Goal: Transaction & Acquisition: Book appointment/travel/reservation

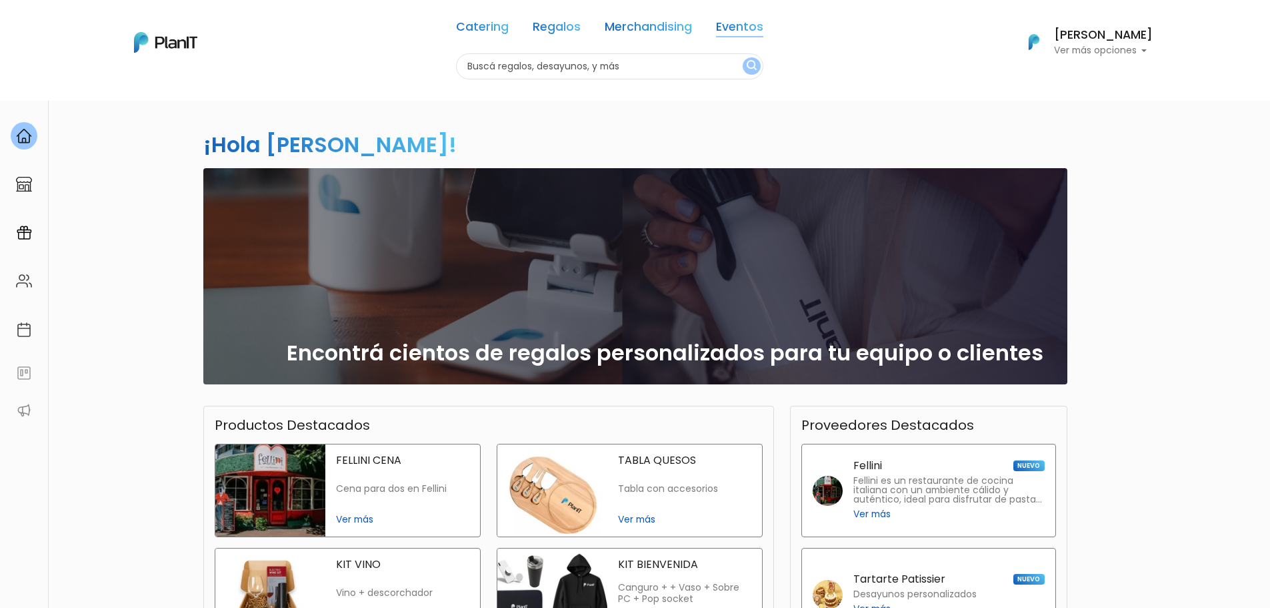
click at [738, 26] on link "Eventos" at bounding box center [739, 29] width 47 height 16
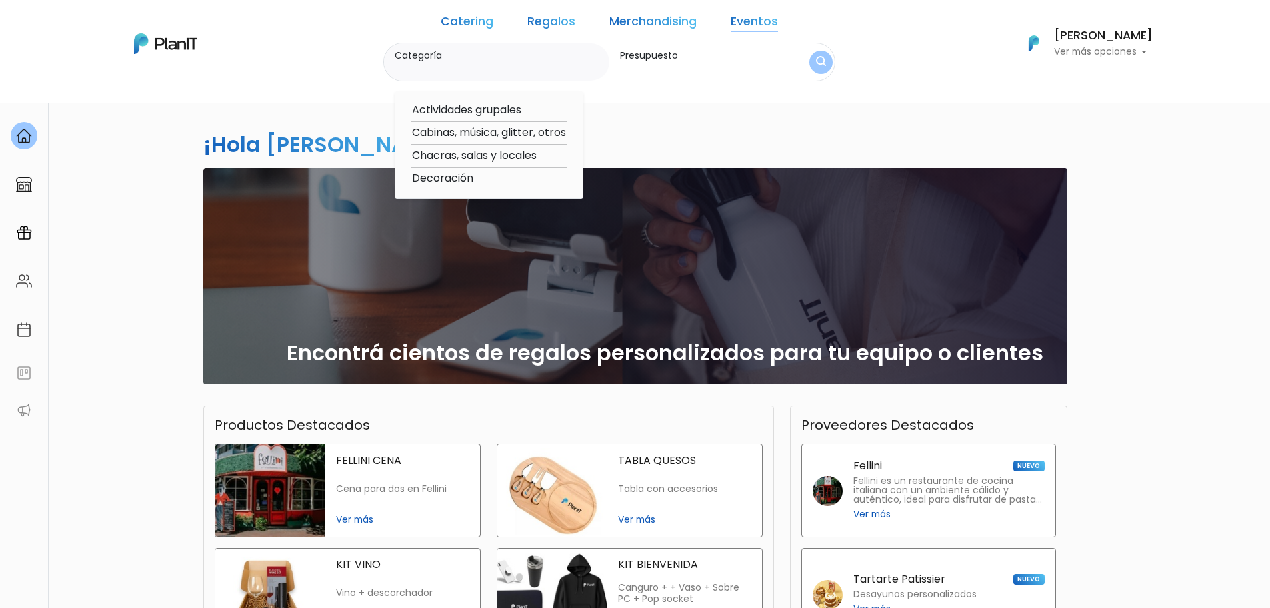
click at [514, 133] on option "Cabinas, música, glitter, otros" at bounding box center [489, 133] width 157 height 17
type input "Cabinas, música, glitter, otros"
type input "$0 - $1000"
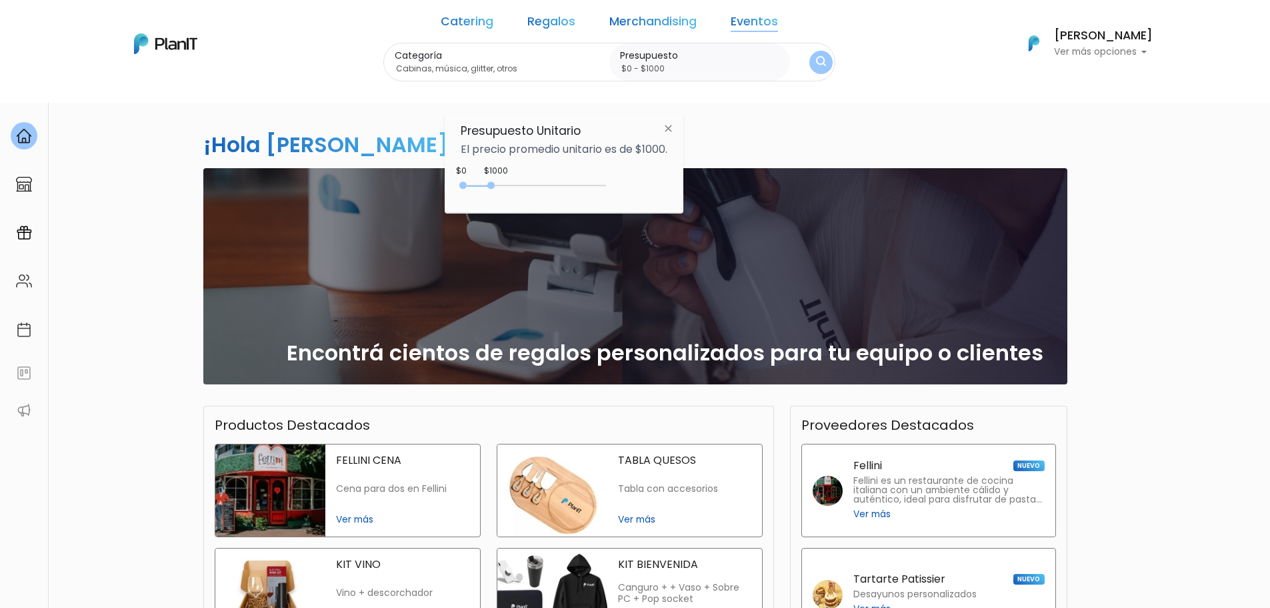
click at [810, 52] on button "submit" at bounding box center [821, 62] width 23 height 23
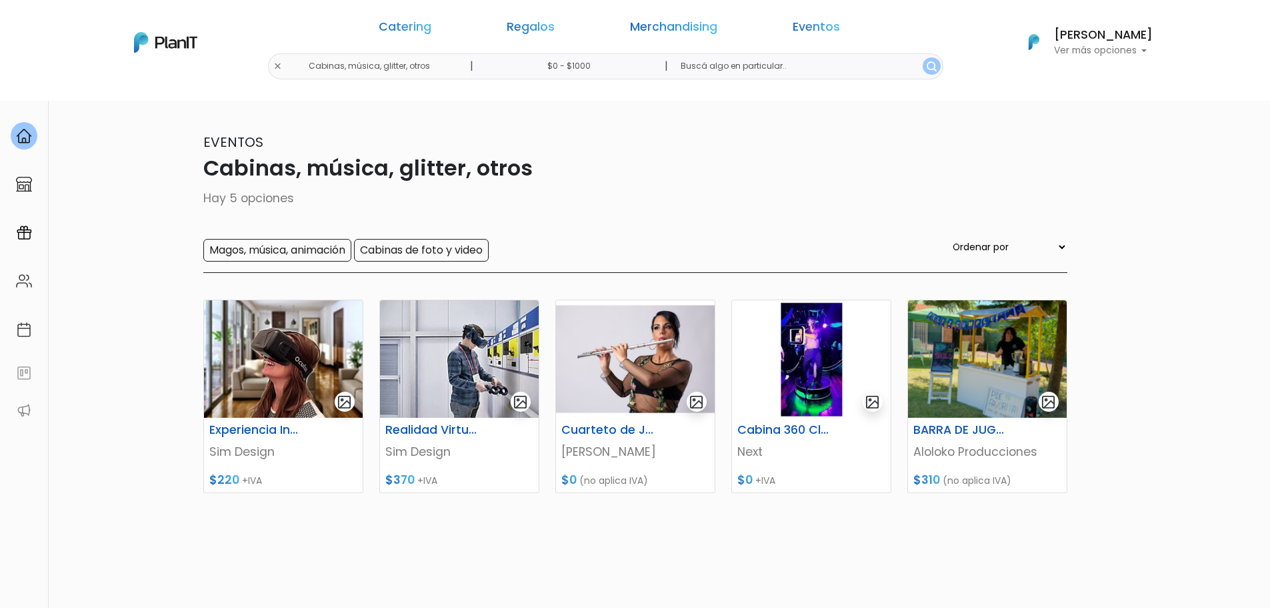
click at [496, 29] on div "Catering Regalos Merchandising Eventos" at bounding box center [610, 29] width 514 height 48
click at [431, 29] on link "Catering" at bounding box center [405, 29] width 53 height 16
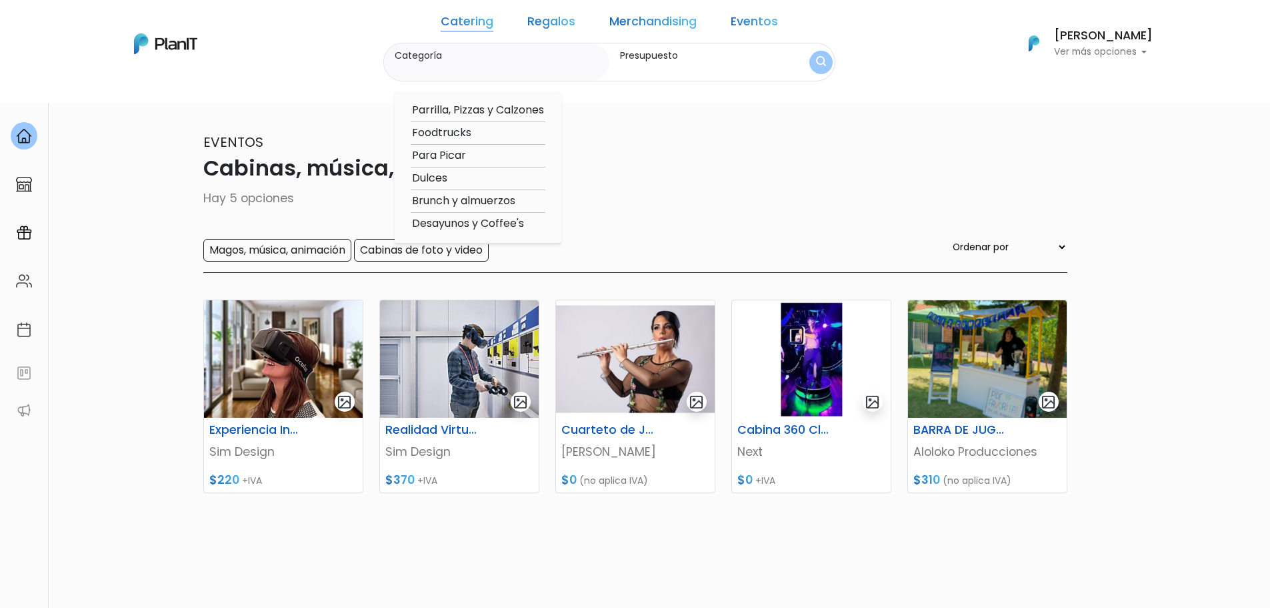
click at [810, 69] on button "submit" at bounding box center [821, 62] width 23 height 23
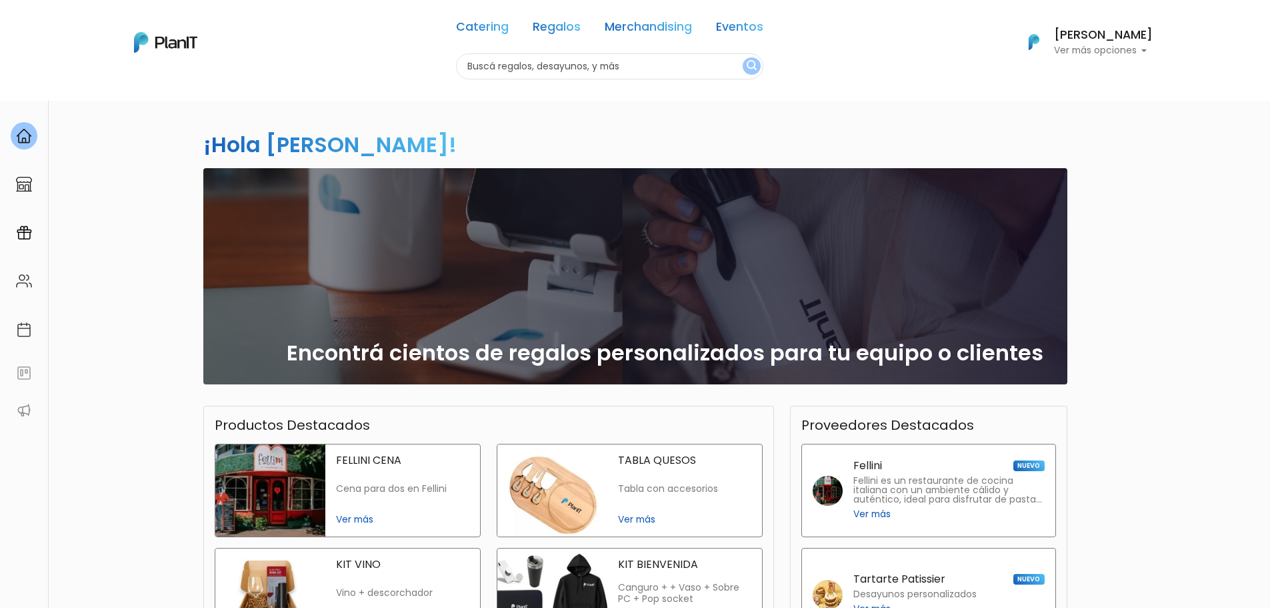
click at [516, 29] on div "Catering Regalos Merchandising Eventos" at bounding box center [609, 29] width 307 height 48
click at [490, 30] on link "Catering" at bounding box center [482, 29] width 53 height 16
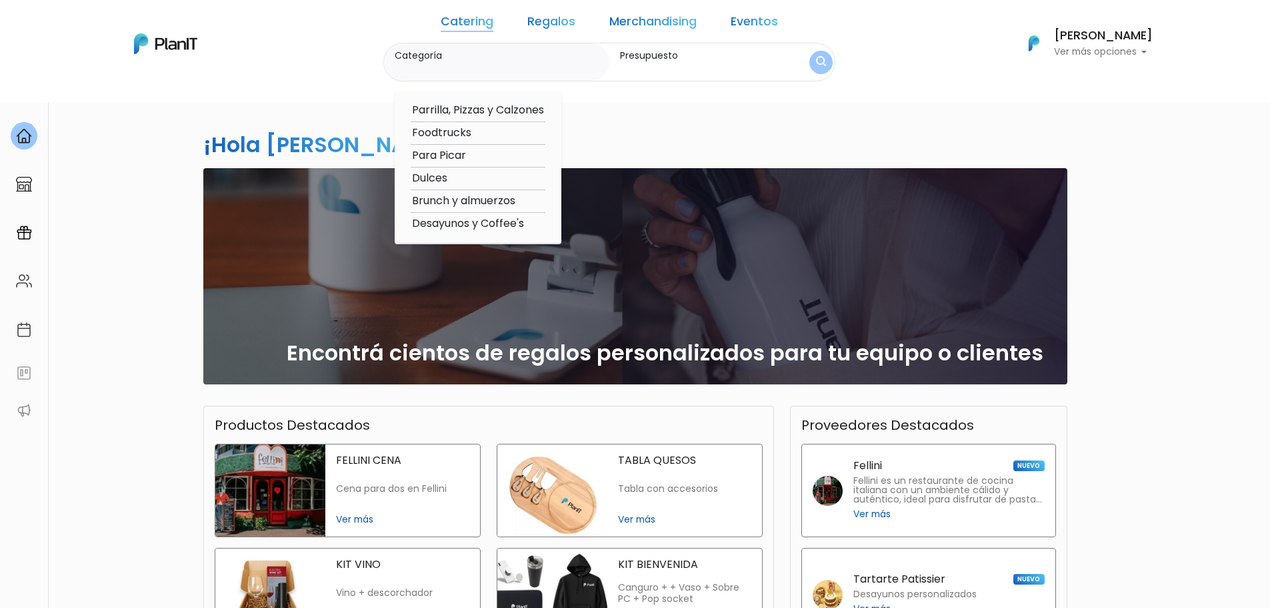
click at [482, 109] on option "Parrilla, Pizzas y Calzones" at bounding box center [478, 110] width 135 height 17
type input "Parrilla, Pizzas y Calzones"
type input "$0 - $1000"
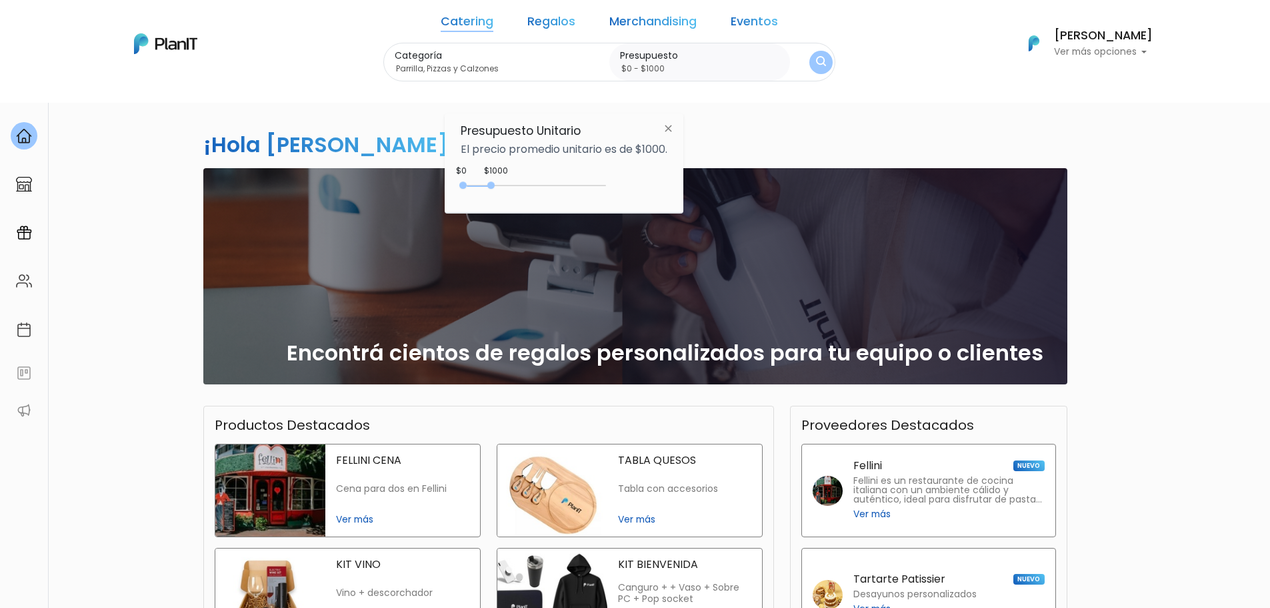
click at [816, 69] on img "submit" at bounding box center [821, 62] width 10 height 13
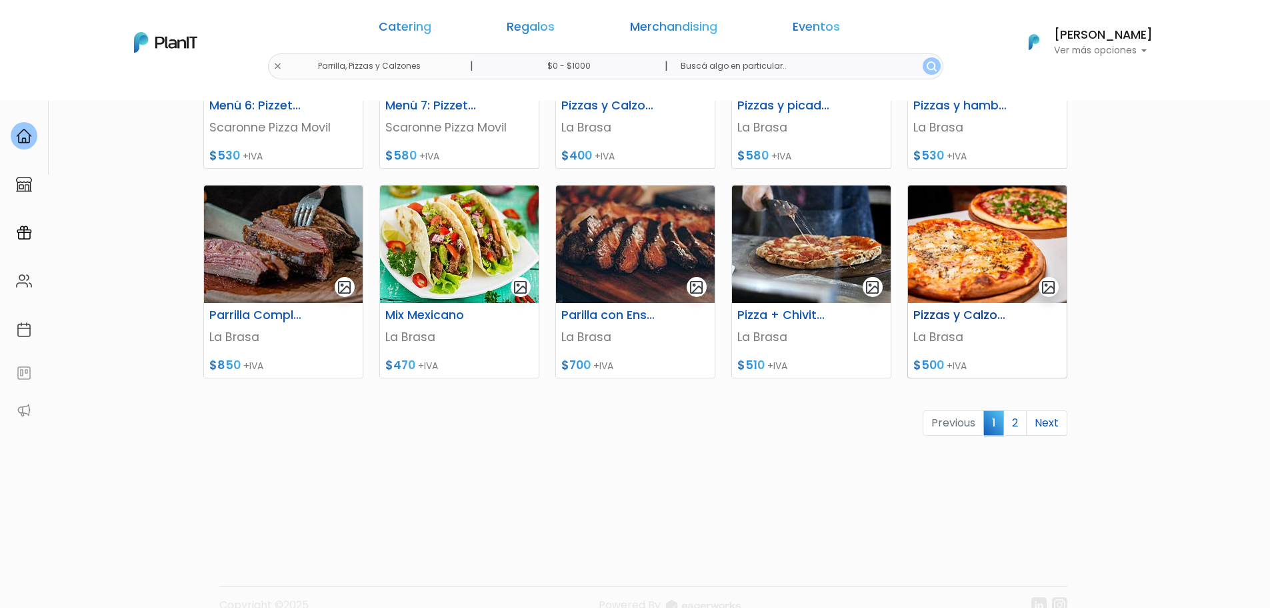
scroll to position [560, 0]
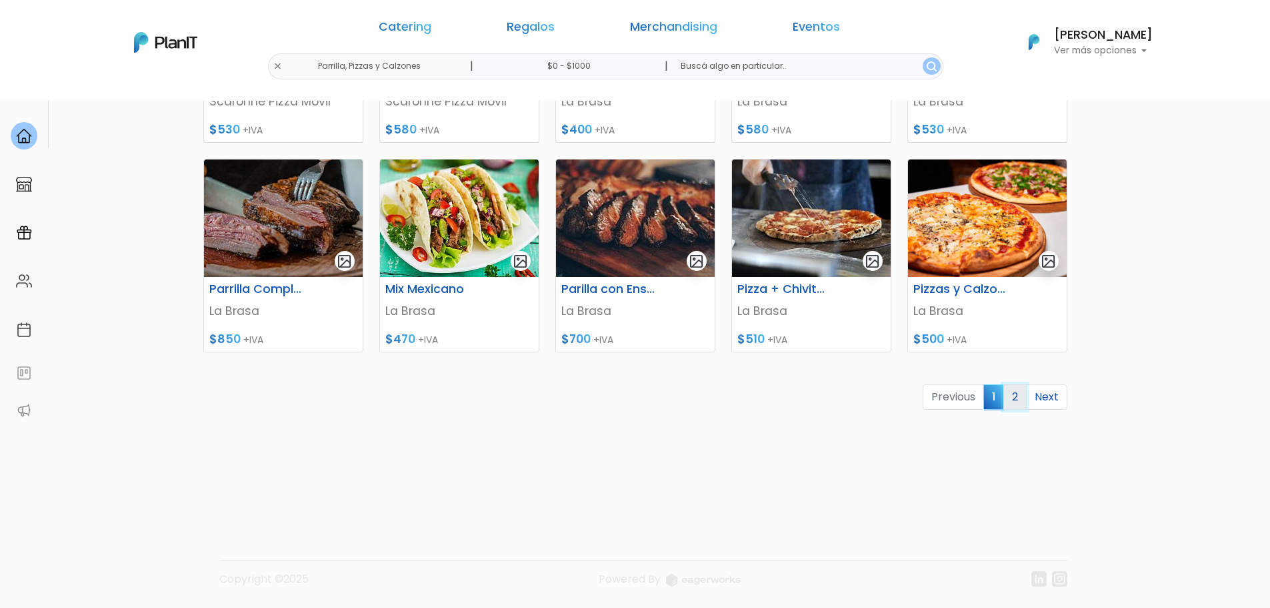
click at [1015, 393] on link "2" at bounding box center [1015, 396] width 23 height 25
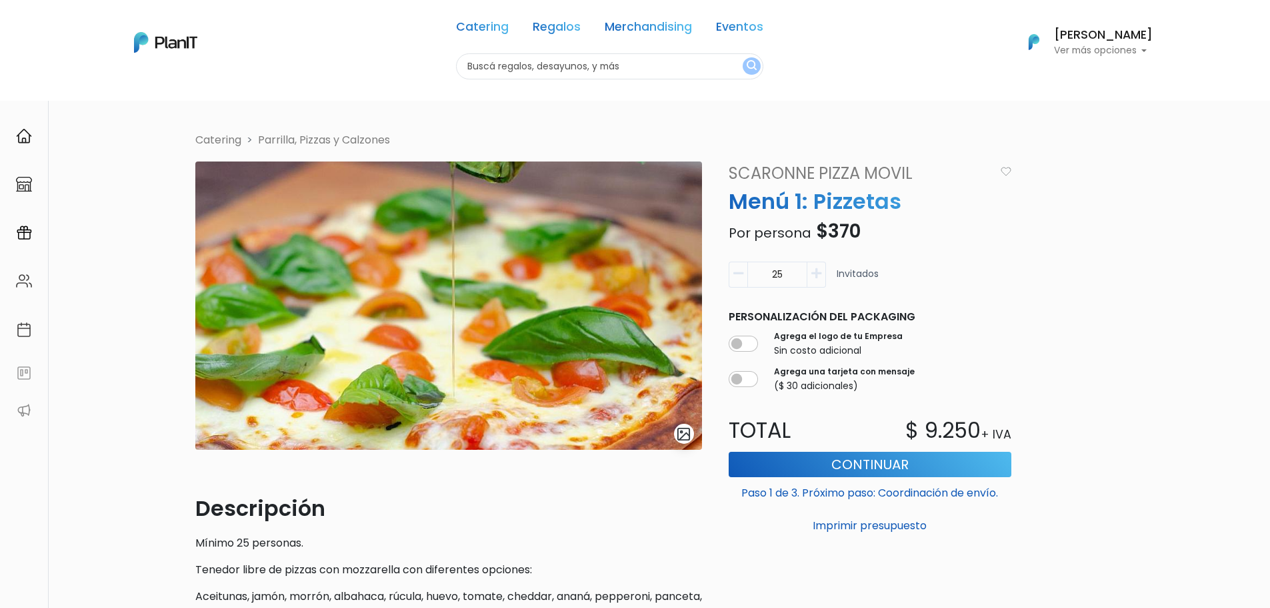
scroll to position [67, 0]
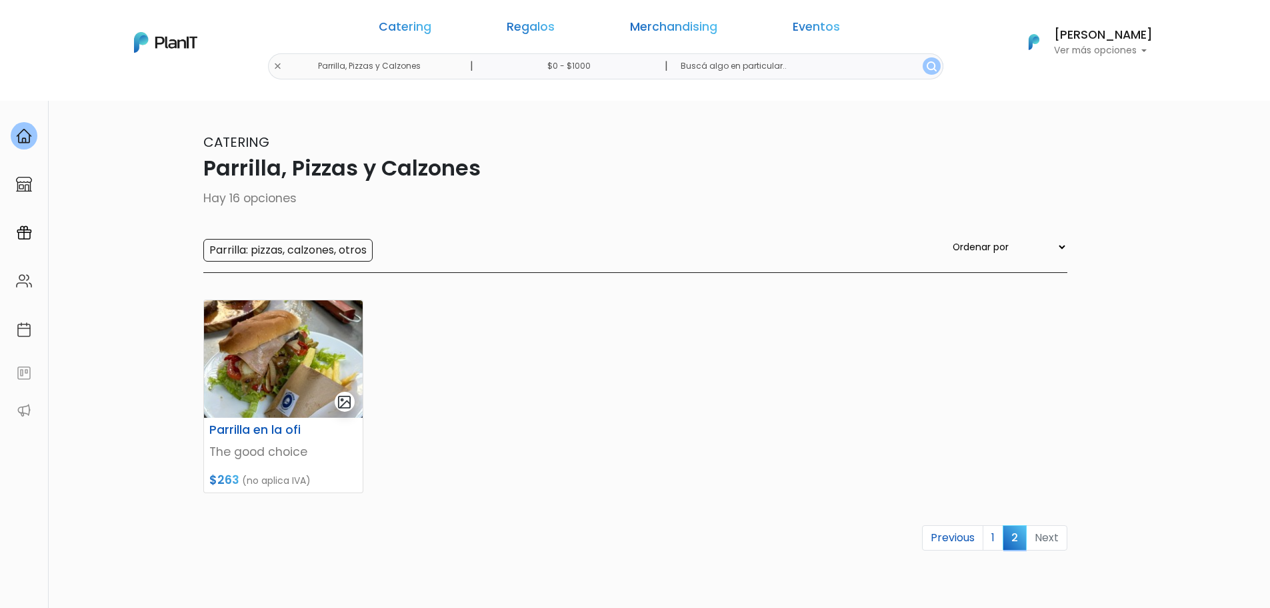
click at [388, 64] on div "Catering Regalos Merchandising Eventos Parrilla, Pizzas y Calzones | $0 - $1000…" at bounding box center [635, 42] width 1067 height 74
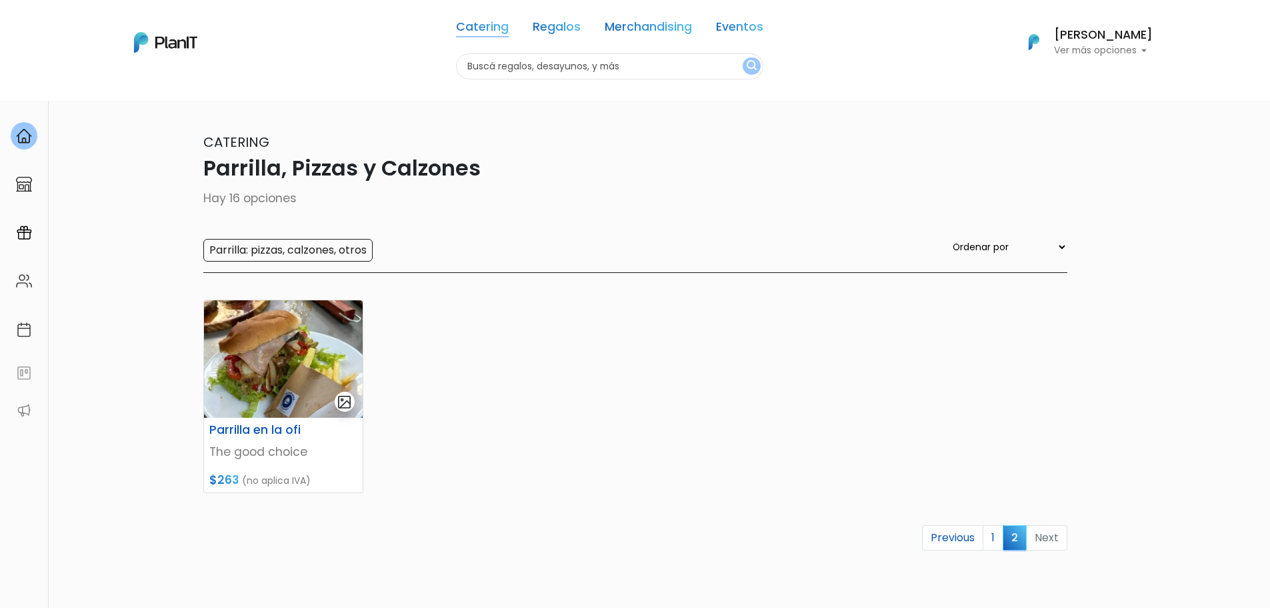
click at [471, 32] on link "Catering" at bounding box center [482, 29] width 53 height 16
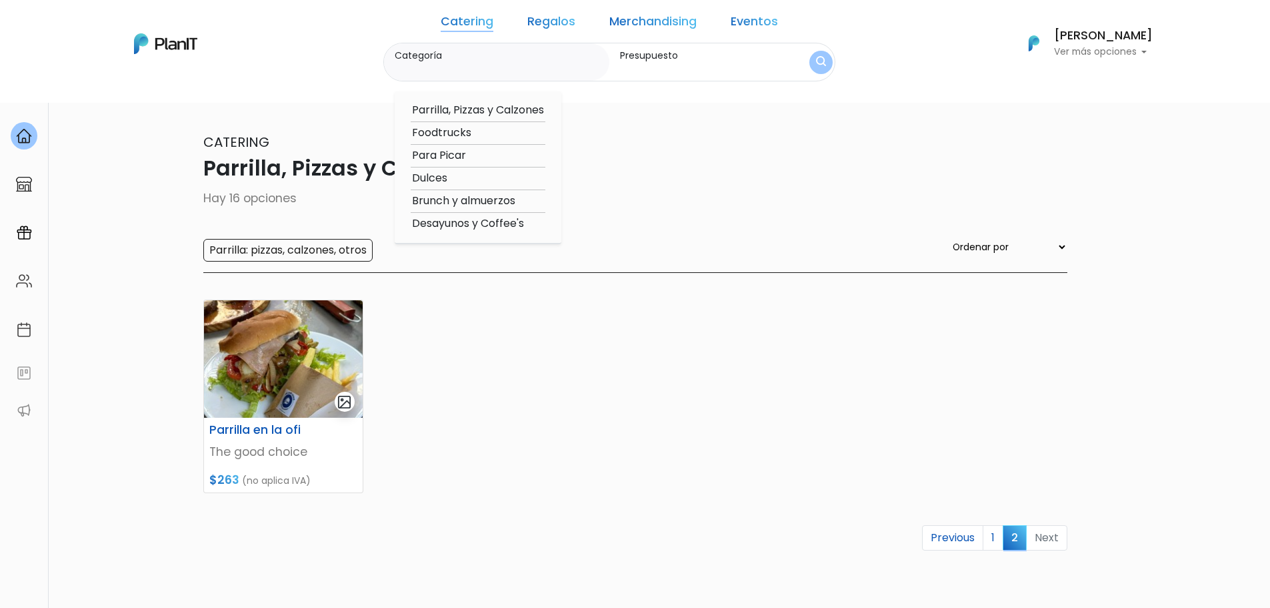
click at [480, 133] on option "Foodtrucks" at bounding box center [478, 133] width 135 height 17
type input "Foodtrucks"
type input "$0 - $1000"
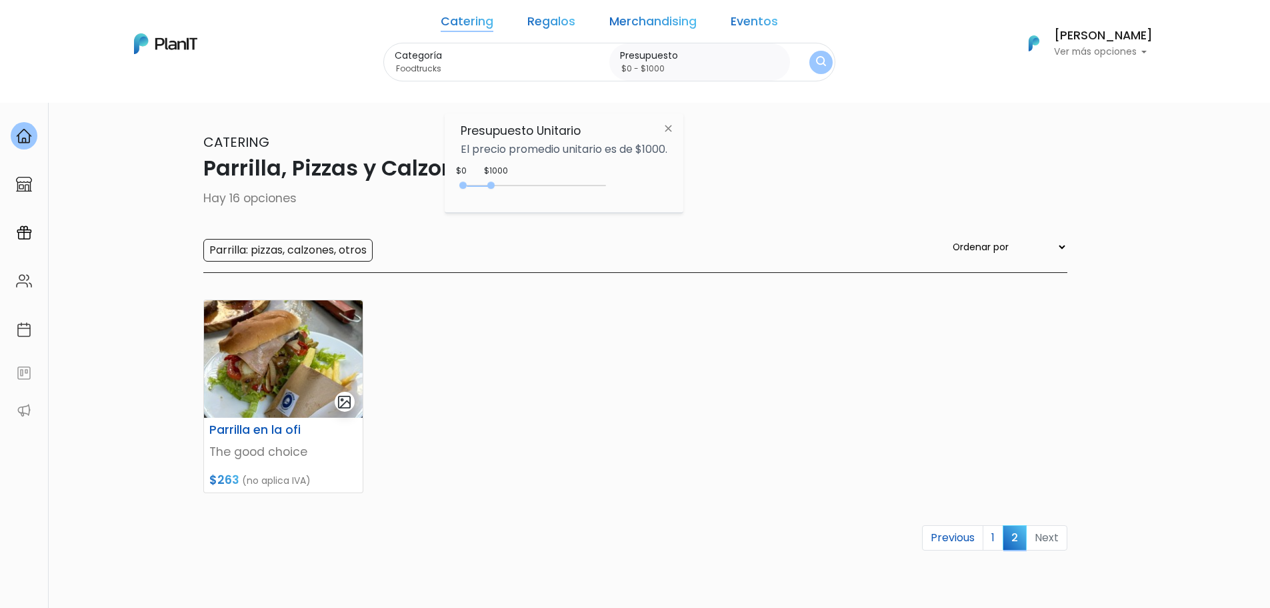
click at [810, 69] on button "submit" at bounding box center [821, 62] width 23 height 23
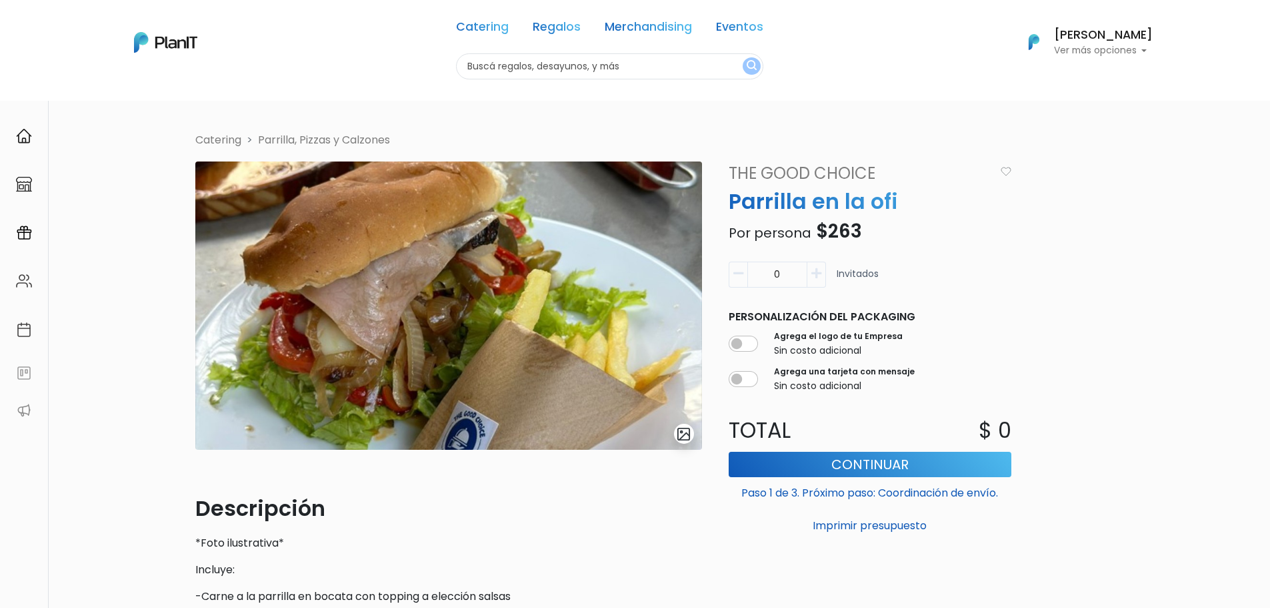
scroll to position [200, 0]
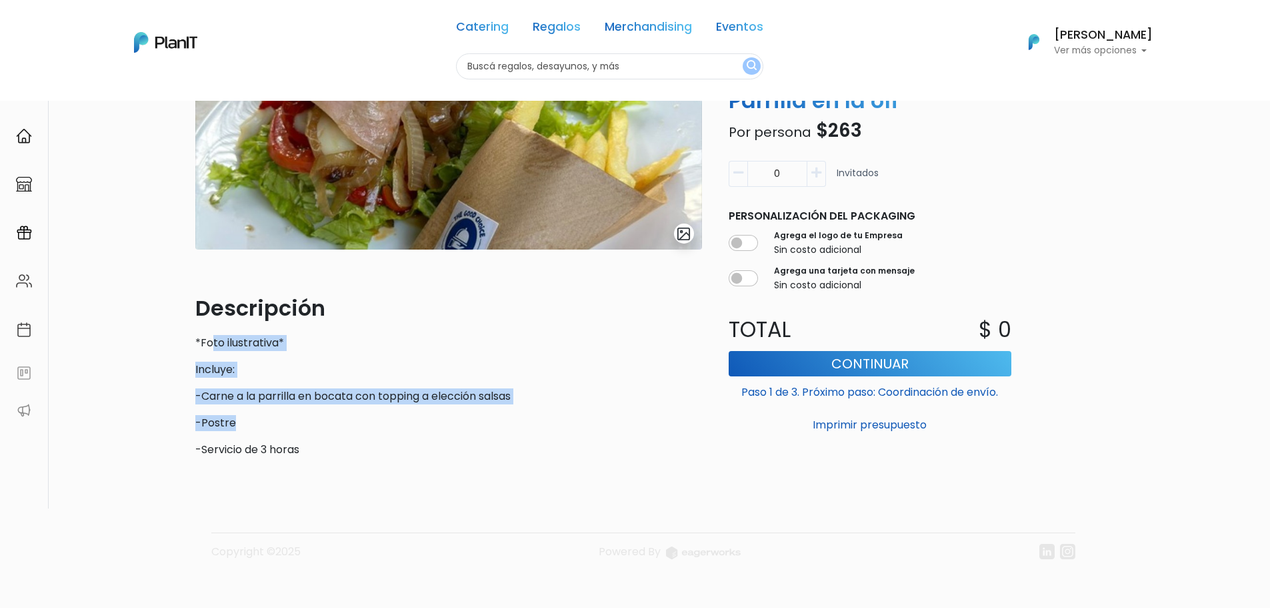
drag, startPoint x: 209, startPoint y: 345, endPoint x: 345, endPoint y: 425, distance: 158.2
click at [345, 425] on div "Descripción *Foto ilustrativa* Incluye: -Carne a la parrilla en bocata con topp…" at bounding box center [448, 374] width 507 height 165
click at [345, 425] on p "-Postre" at bounding box center [448, 423] width 507 height 16
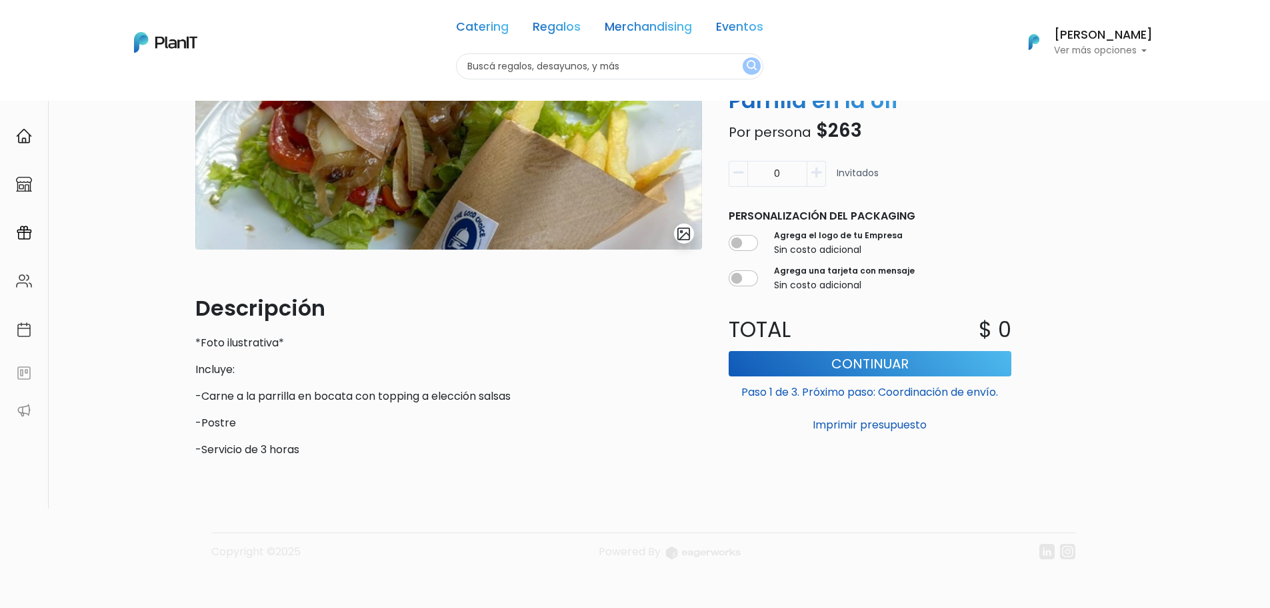
drag, startPoint x: 303, startPoint y: 434, endPoint x: 267, endPoint y: 396, distance: 52.4
click at [267, 401] on div "Descripción *Foto ilustrativa* Incluye: -Carne a la parrilla en bocata con topp…" at bounding box center [448, 374] width 507 height 165
click at [267, 396] on p "-Carne a la parrilla en bocata con topping a elección salsas" at bounding box center [448, 396] width 507 height 16
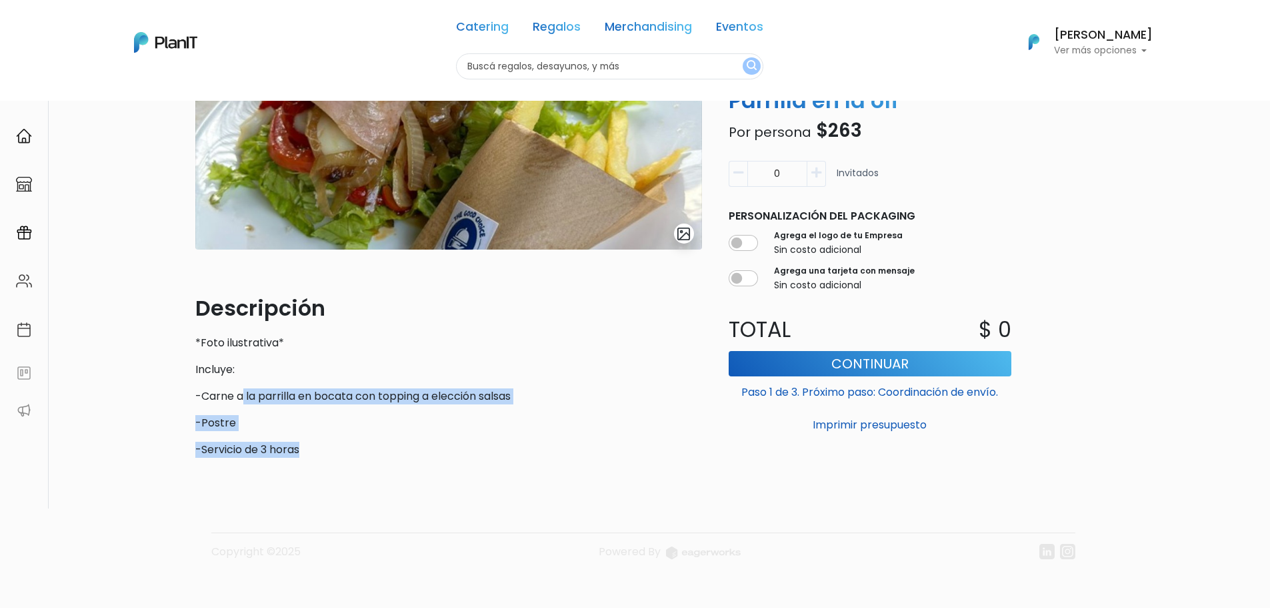
drag, startPoint x: 243, startPoint y: 395, endPoint x: 325, endPoint y: 468, distance: 109.1
click at [325, 468] on div "slide 1 of 1 Descripción *Foto ilustrativa* Incluye: -Carne a la parrilla en bo…" at bounding box center [448, 214] width 523 height 507
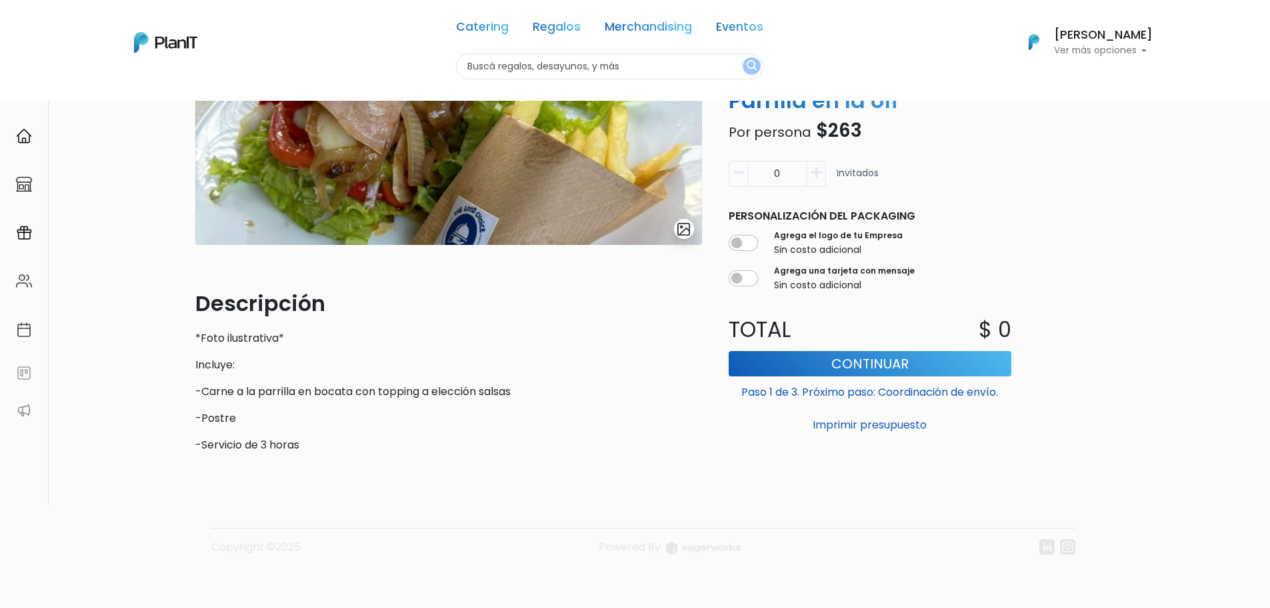
scroll to position [0, 0]
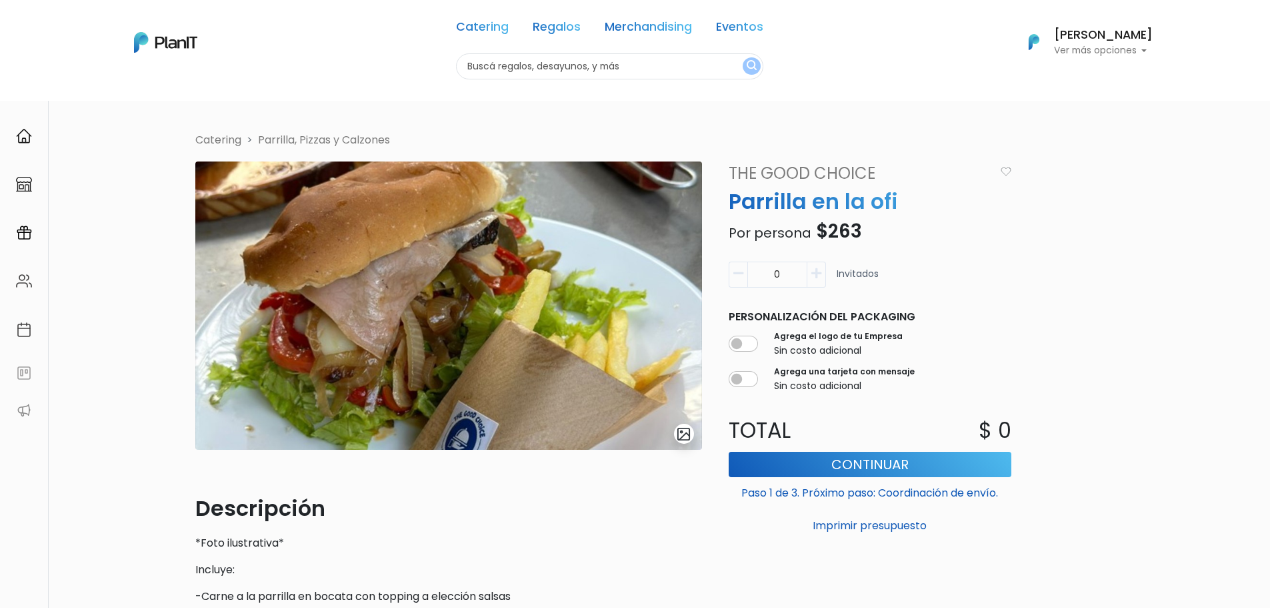
click at [774, 201] on p "Parrilla en la ofi" at bounding box center [870, 201] width 299 height 32
drag, startPoint x: 858, startPoint y: 175, endPoint x: 866, endPoint y: 175, distance: 8.0
click at [858, 175] on link "The good choice" at bounding box center [858, 173] width 274 height 24
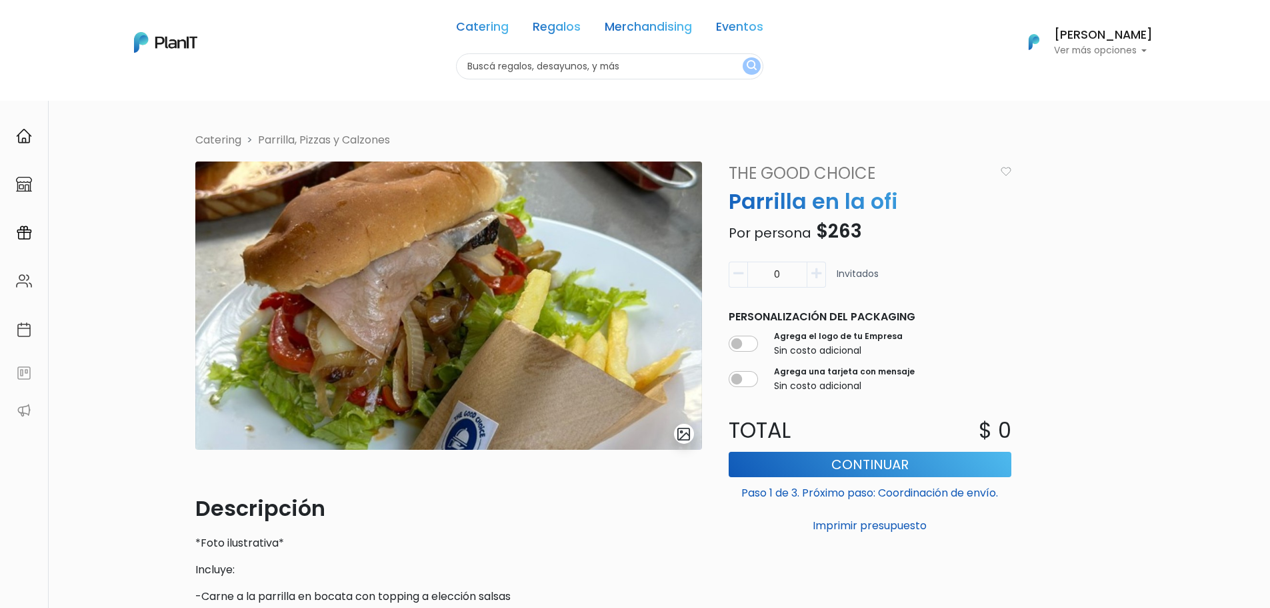
click at [886, 200] on p "Parrilla en la ofi" at bounding box center [870, 201] width 299 height 32
copy div "Parrilla en la ofi"
click at [1035, 184] on div "Catering Parrilla, Pizzas y Calzones slide 1 of 1 Descripción *Foto ilustrativa…" at bounding box center [635, 400] width 896 height 536
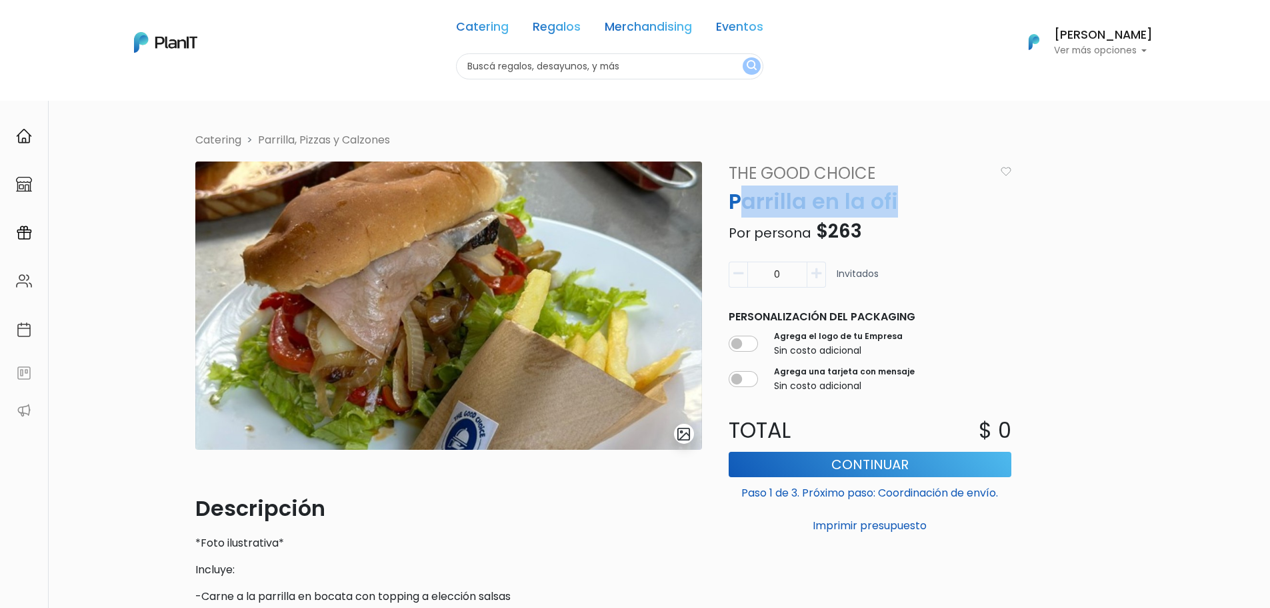
copy p "arrilla en la ofi"
drag, startPoint x: 916, startPoint y: 205, endPoint x: 731, endPoint y: 199, distance: 184.8
click at [731, 199] on p "Parrilla en la ofi" at bounding box center [870, 201] width 299 height 32
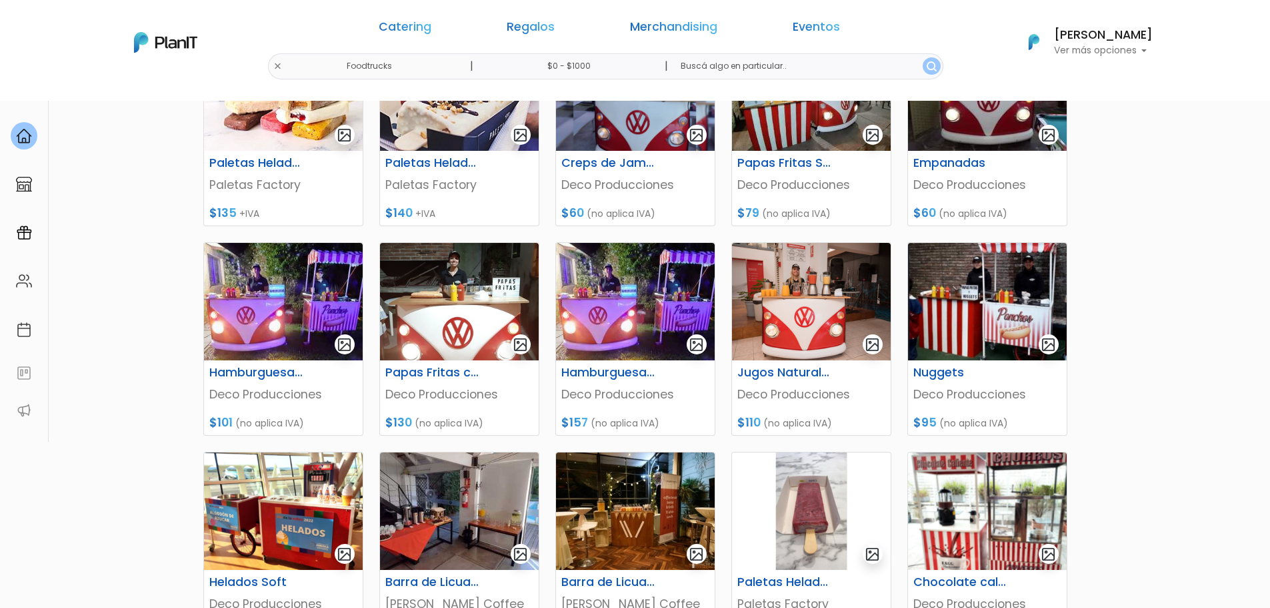
scroll to position [467, 0]
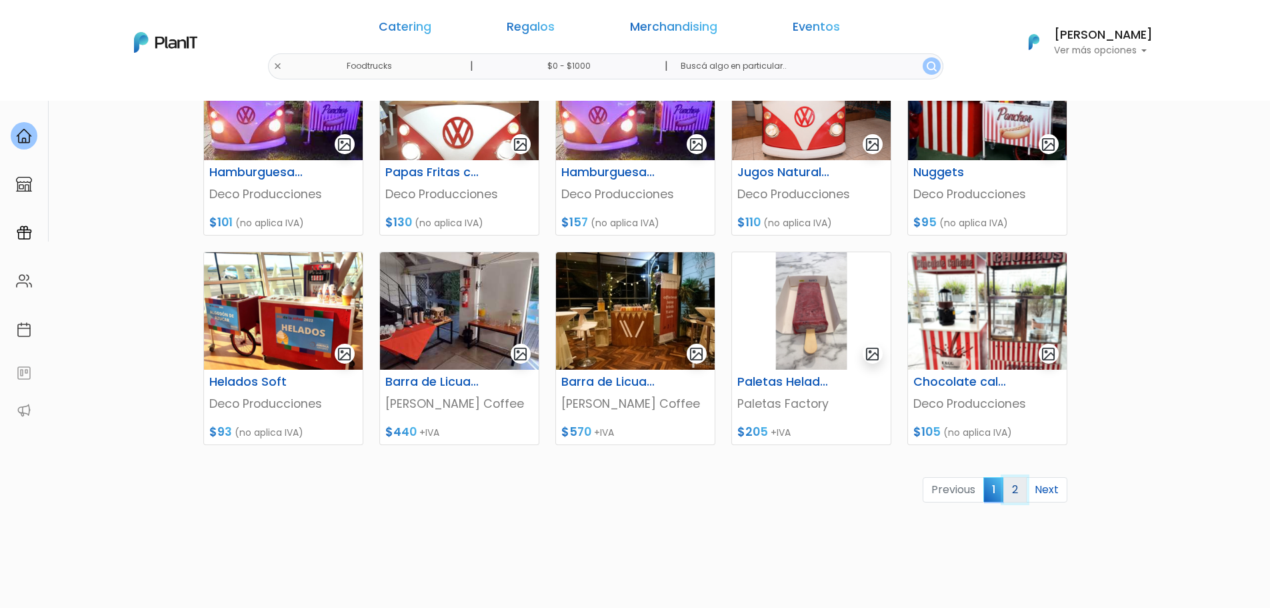
click at [1015, 486] on link "2" at bounding box center [1015, 489] width 23 height 25
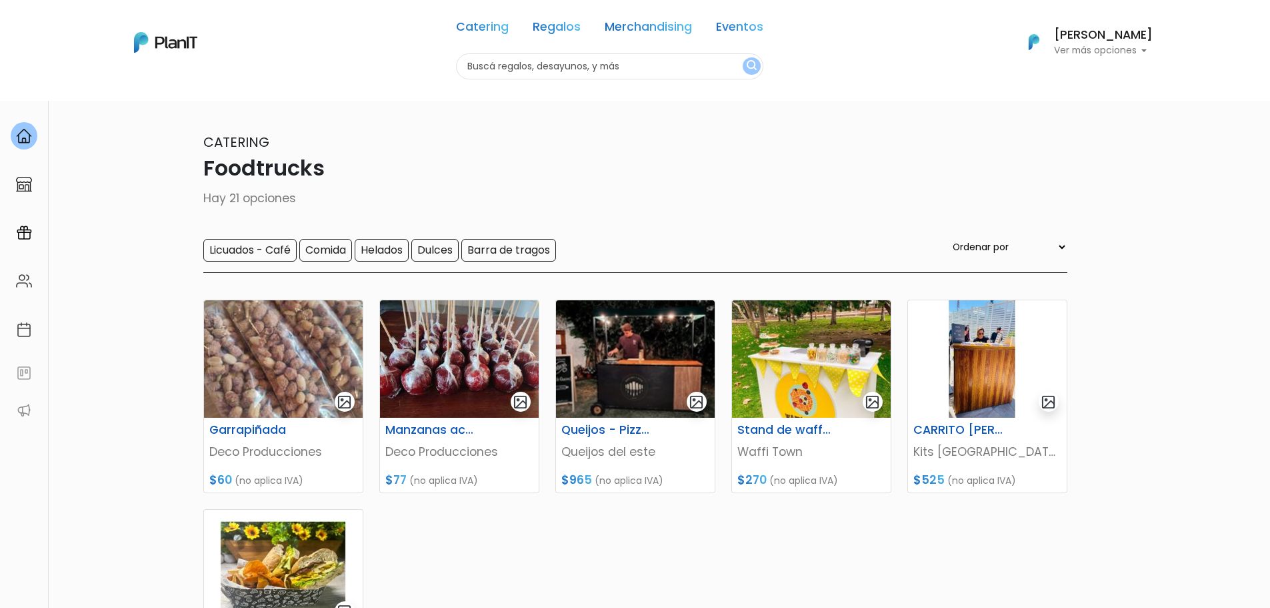
click at [382, 67] on div "Catering Regalos Merchandising Eventos Foodtrucks | $0 - $1000 | Catering Regal…" at bounding box center [635, 42] width 1067 height 74
click at [516, 65] on input "text" at bounding box center [609, 66] width 307 height 26
click at [472, 25] on link "Catering" at bounding box center [482, 29] width 53 height 16
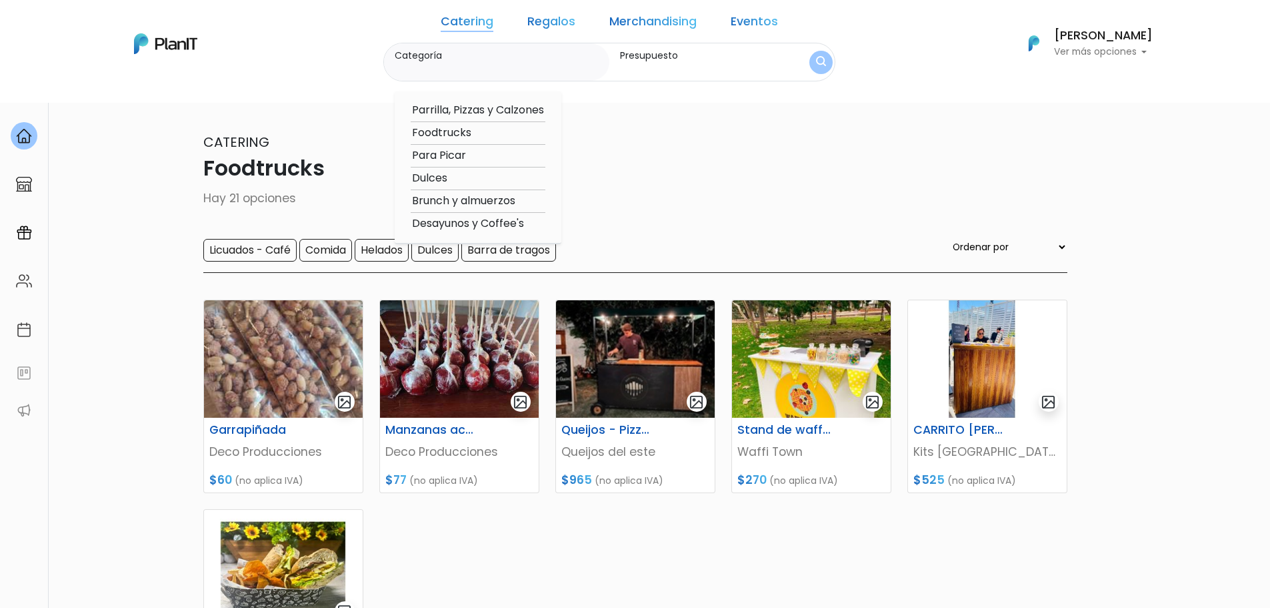
click at [492, 157] on option "Para Picar" at bounding box center [478, 155] width 135 height 17
type input "Para Picar"
type input "$0 - $1000"
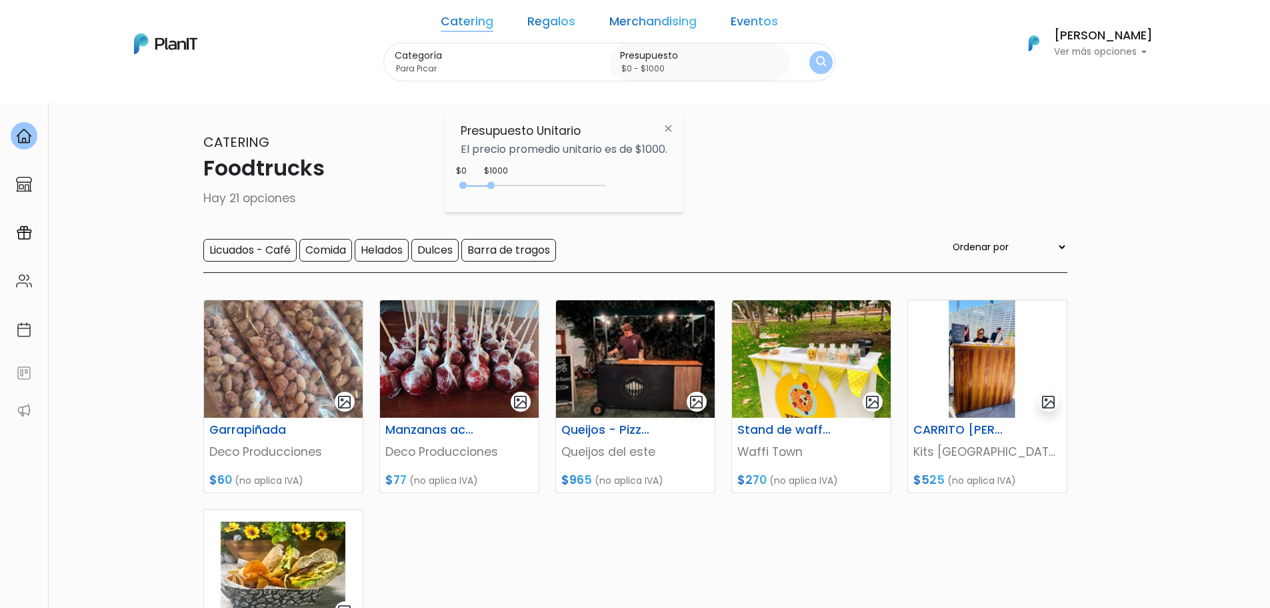
click at [774, 65] on div "Categoría Para Picar Parrilla, Pizzas y Calzones Foodtrucks Para Picar Dulces B…" at bounding box center [609, 62] width 453 height 39
click at [810, 67] on button "submit" at bounding box center [821, 62] width 23 height 23
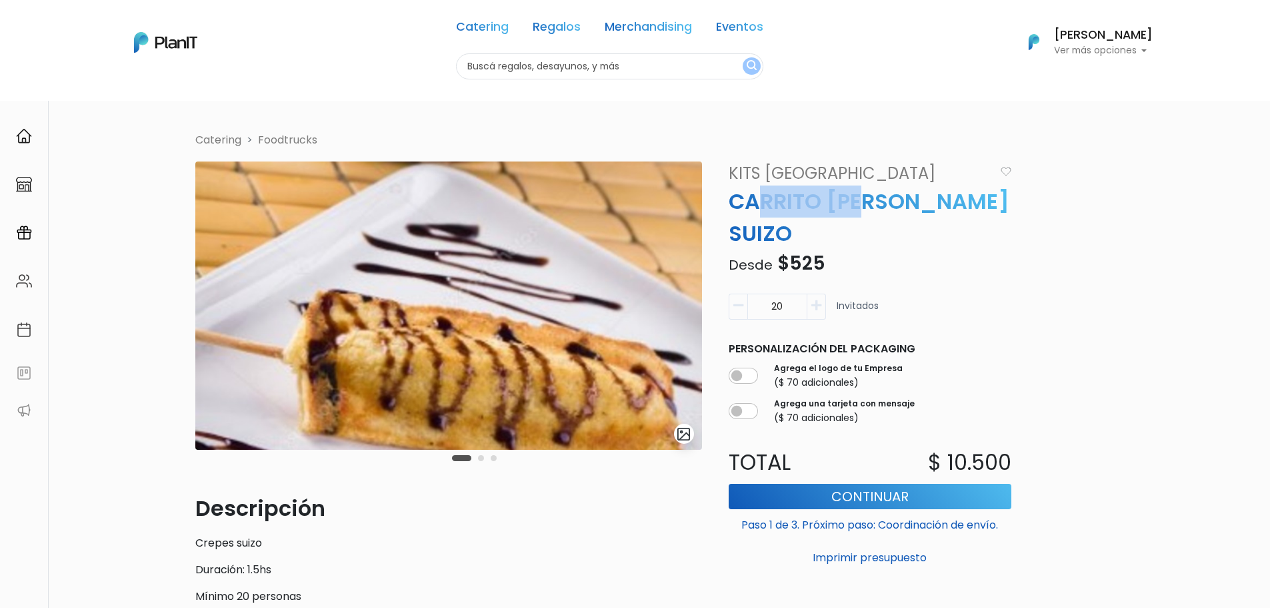
drag, startPoint x: 758, startPoint y: 196, endPoint x: 860, endPoint y: 203, distance: 103.0
click at [860, 203] on p "CARRITO [PERSON_NAME] SUIZO" at bounding box center [870, 217] width 299 height 64
click at [479, 460] on button "Carousel Page 2" at bounding box center [481, 458] width 6 height 6
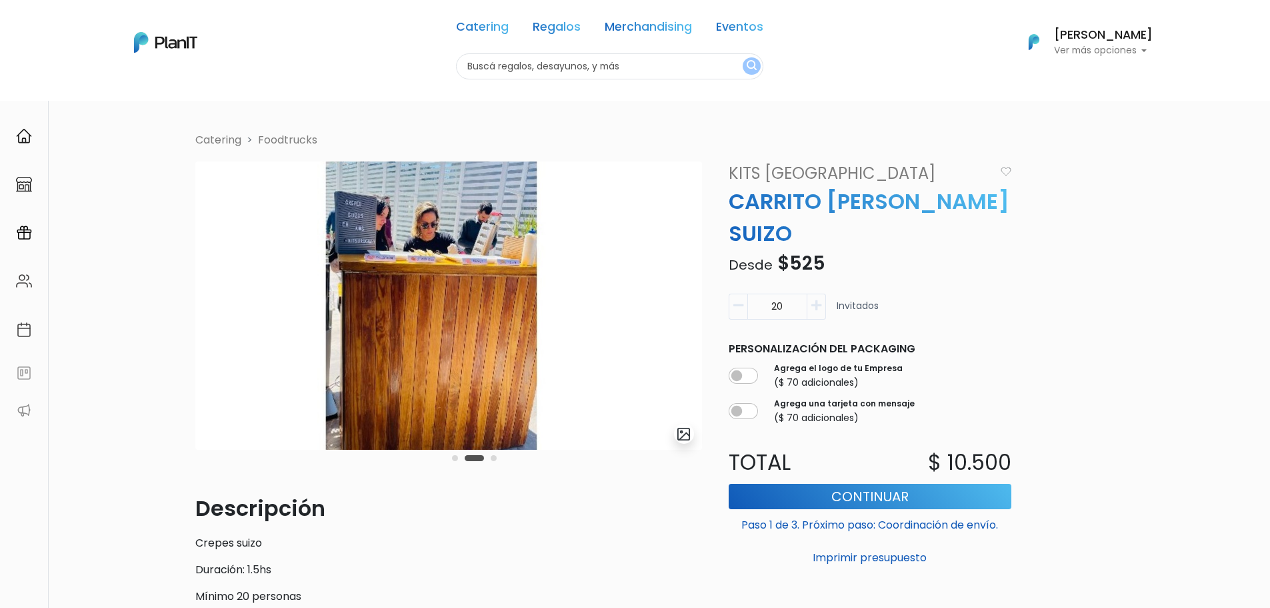
click at [492, 459] on button "Carousel Page 3" at bounding box center [494, 458] width 6 height 6
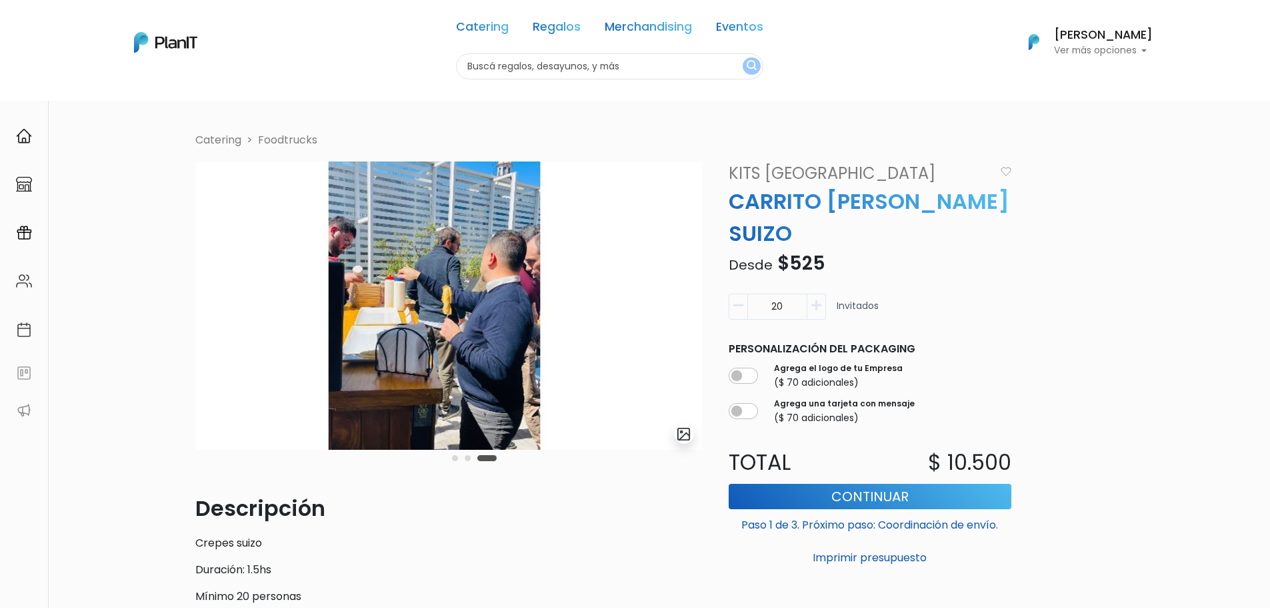
click at [488, 459] on button "Carousel Page 3 (Current Slide)" at bounding box center [487, 458] width 19 height 6
click at [484, 455] on button "Carousel Page 3 (Current Slide)" at bounding box center [487, 458] width 19 height 6
click at [466, 458] on button "Carousel Page 2" at bounding box center [468, 458] width 6 height 6
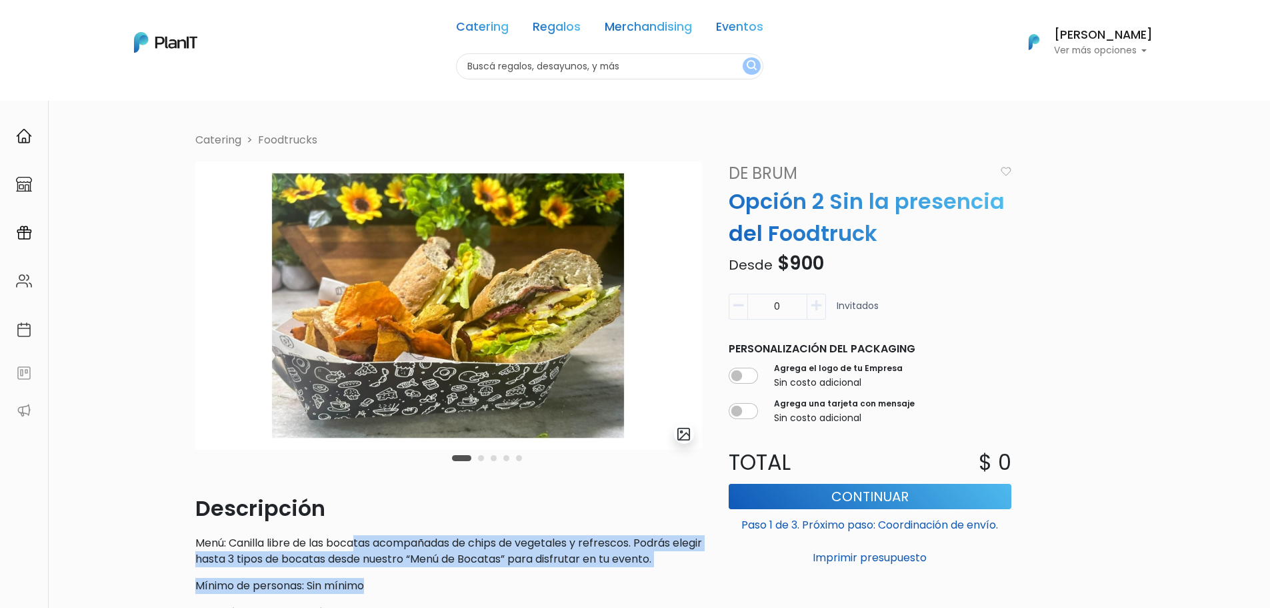
drag, startPoint x: 582, startPoint y: 586, endPoint x: 636, endPoint y: 591, distance: 54.9
click at [636, 591] on div "Descripción Menú: Canilla libre de las bocatas acompañadas de chips de vegetale…" at bounding box center [448, 598] width 507 height 213
click at [636, 591] on p "Mínimo de personas: Sin mínimo" at bounding box center [448, 586] width 507 height 16
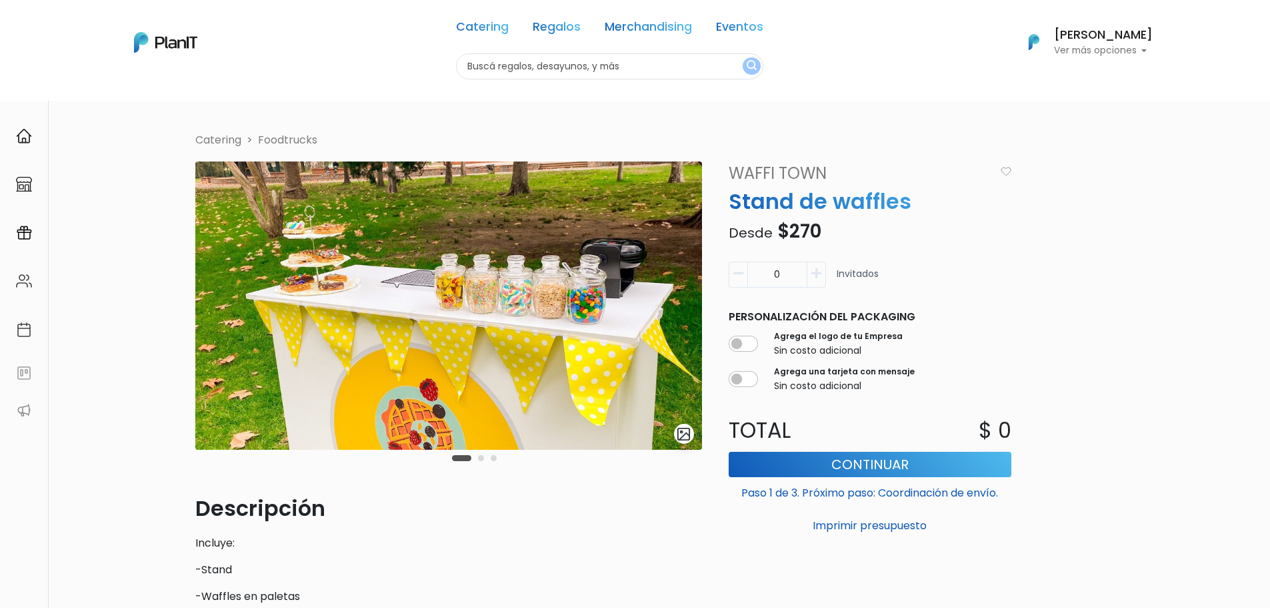
click at [482, 458] on button "Carousel Page 2" at bounding box center [481, 458] width 6 height 6
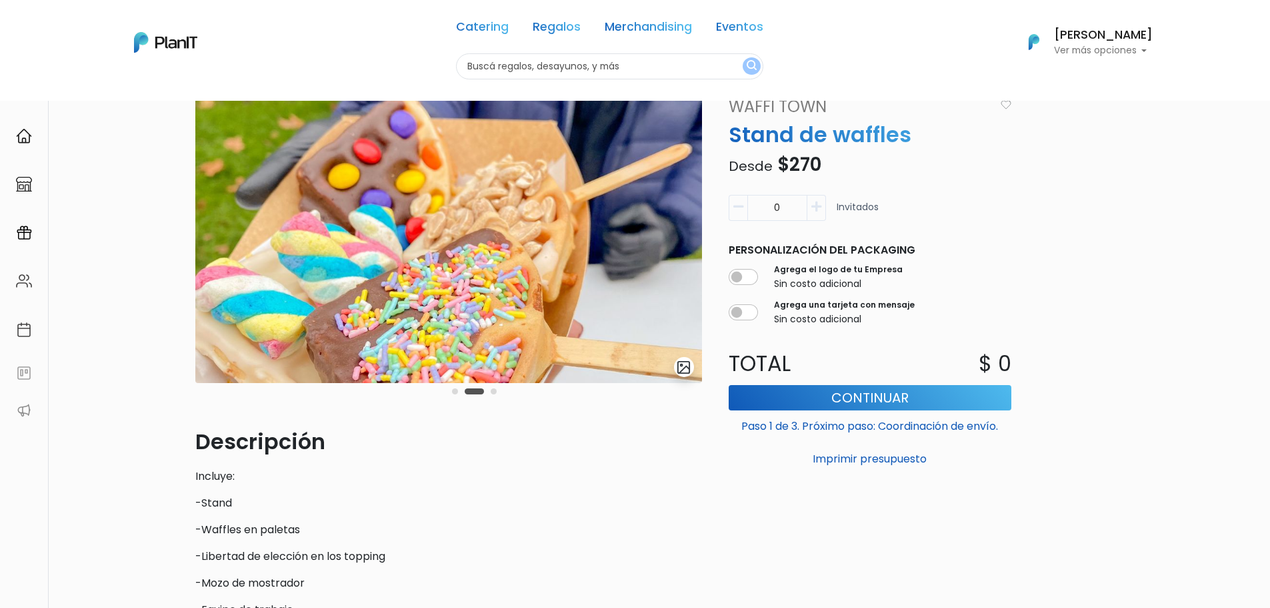
scroll to position [133, 0]
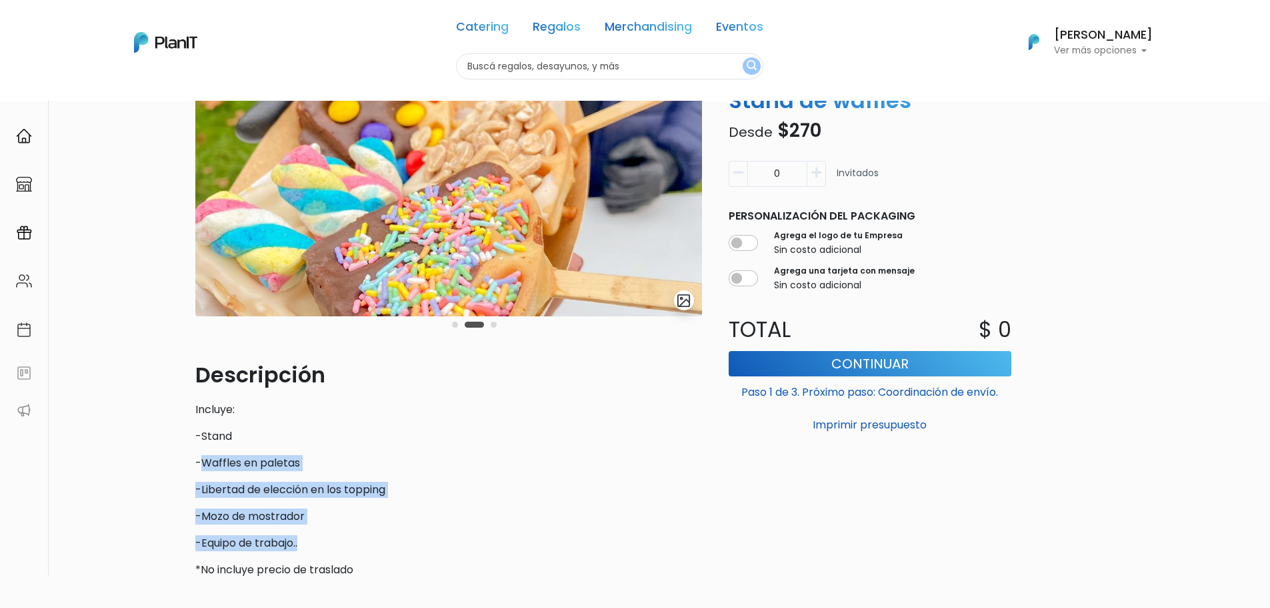
drag, startPoint x: 277, startPoint y: 493, endPoint x: 365, endPoint y: 550, distance: 105.3
click at [365, 550] on div "Descripción Incluye: -Stand -Waffles en paletas -Libertad de elección en los to…" at bounding box center [448, 468] width 507 height 219
click at [365, 550] on p "-Equipo de trabajo.." at bounding box center [448, 543] width 507 height 16
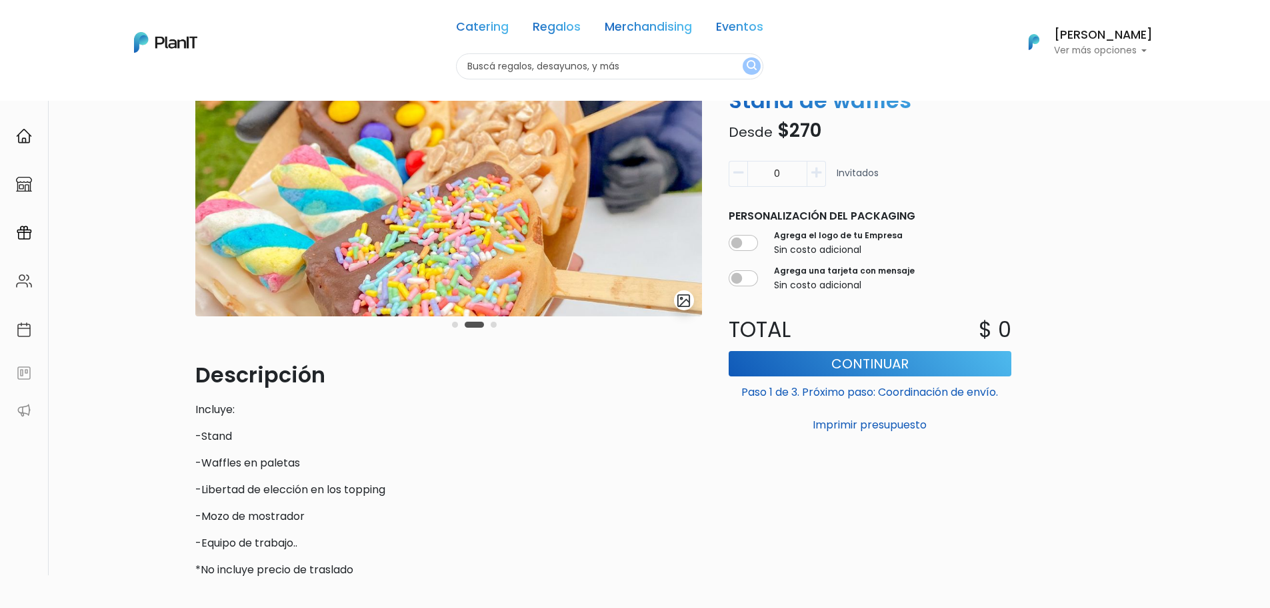
scroll to position [258, 0]
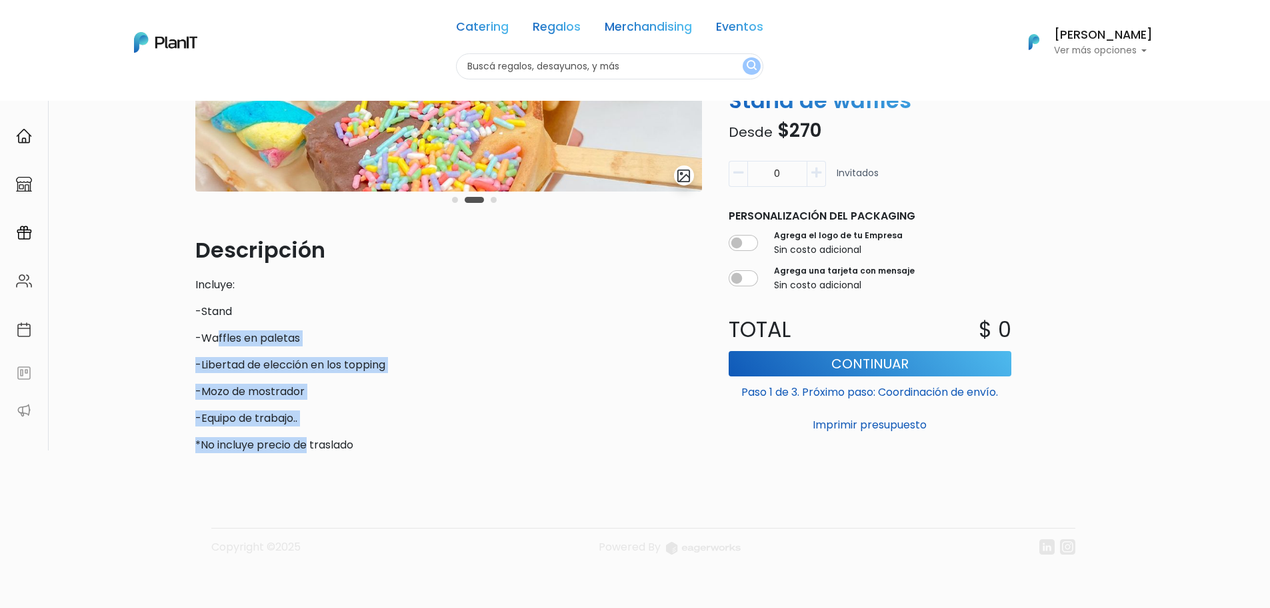
drag, startPoint x: 263, startPoint y: 398, endPoint x: 316, endPoint y: 459, distance: 80.4
click at [314, 459] on div "slide 3 of 3 Descripción Incluye: -Stand -Waffles en paletas -Libertad de elecc…" at bounding box center [448, 183] width 523 height 560
click at [316, 459] on div "slide 3 of 3 Descripción Incluye: -Stand -Waffles en paletas -Libertad de elecc…" at bounding box center [448, 183] width 523 height 560
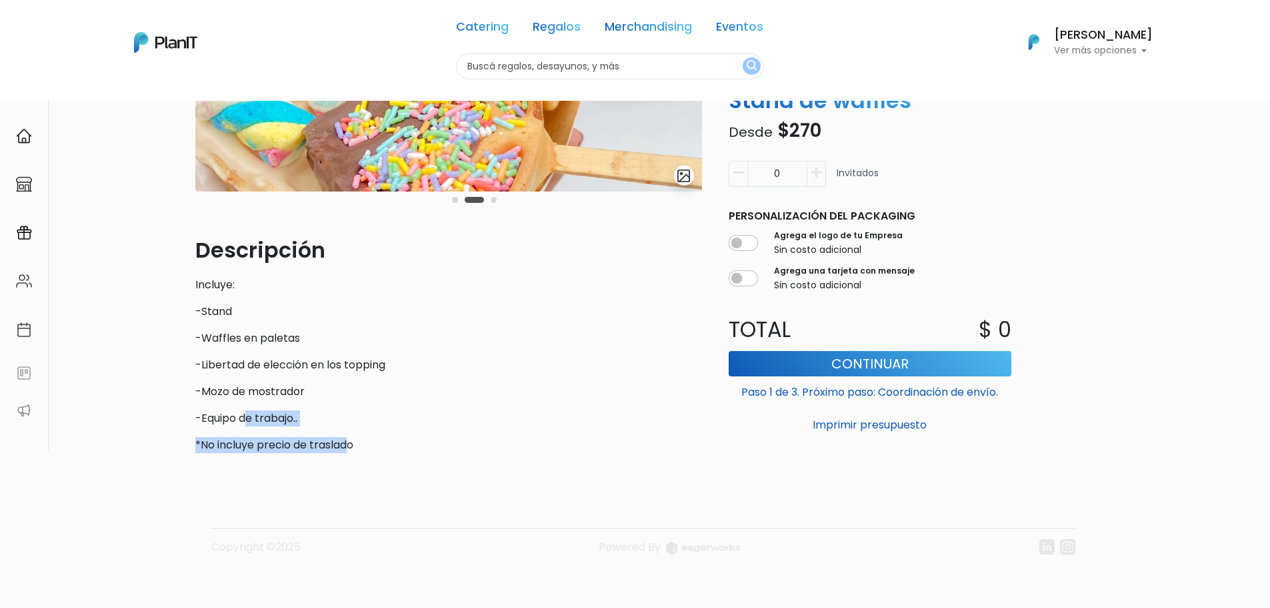
drag, startPoint x: 305, startPoint y: 447, endPoint x: 241, endPoint y: 390, distance: 85.5
click at [240, 391] on div "slide 3 of 3 Descripción Incluye: -Stand -Waffles en paletas -Libertad de elecc…" at bounding box center [448, 183] width 523 height 560
click at [241, 390] on p "-Mozo de mostrador" at bounding box center [448, 391] width 507 height 16
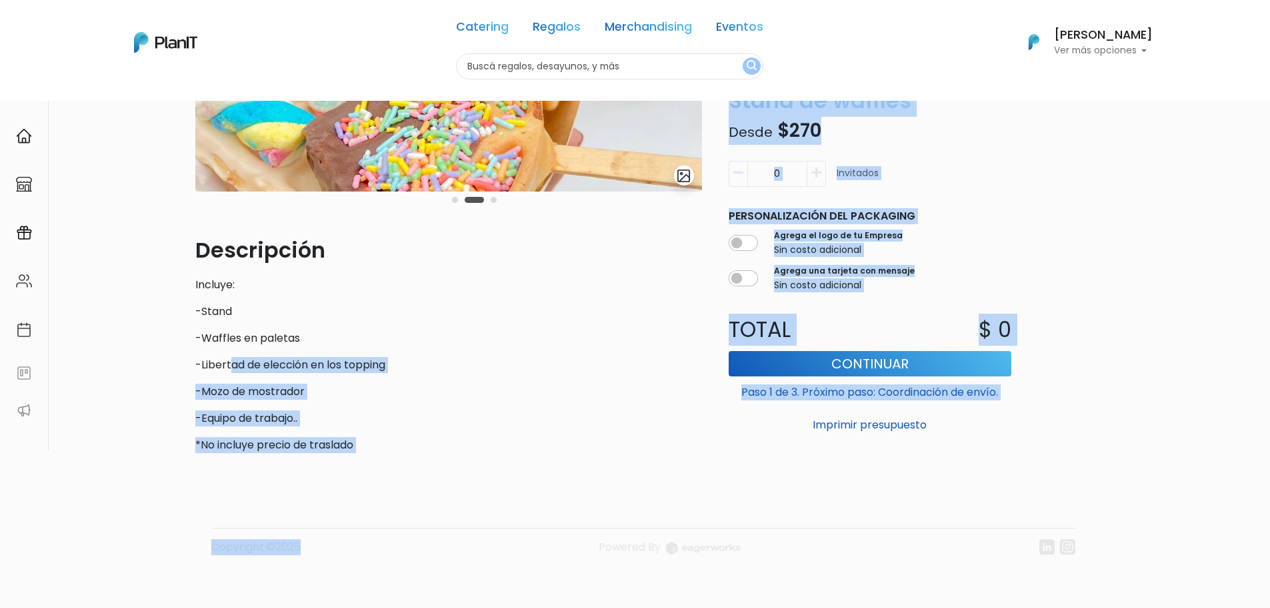
drag, startPoint x: 229, startPoint y: 361, endPoint x: 437, endPoint y: 482, distance: 240.6
click at [437, 482] on div "Volver Catering Foodtrucks slide 3 of 3 Descripción Incluye: -Stand -Waffles en…" at bounding box center [635, 225] width 880 height 766
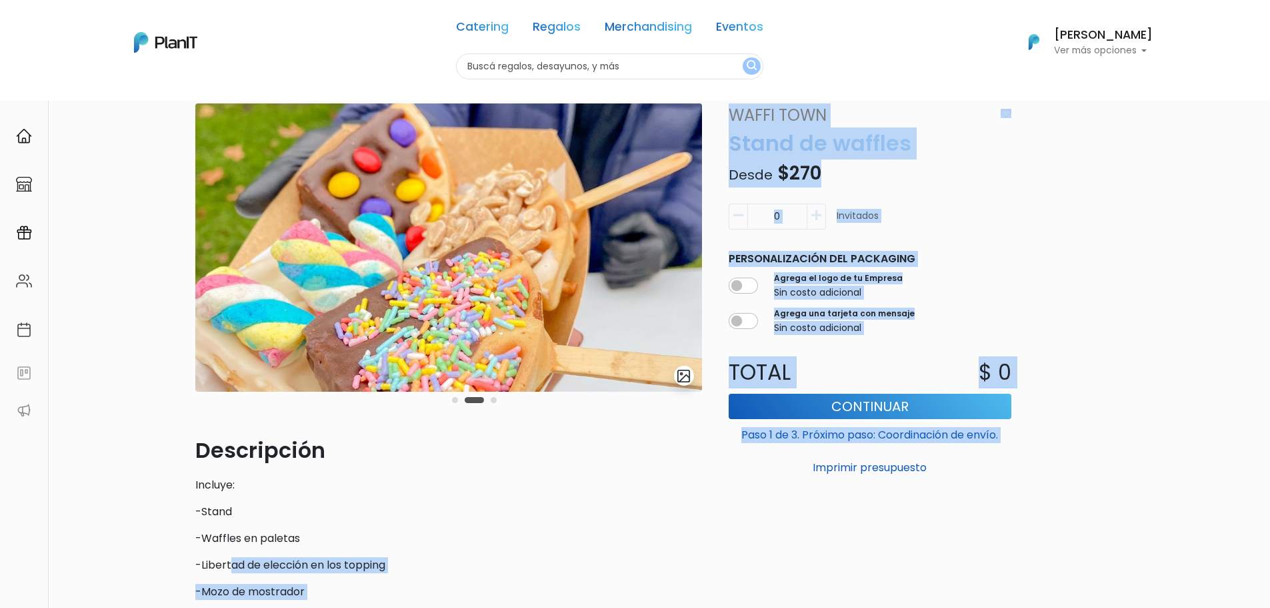
click at [959, 147] on p "Stand de waffles" at bounding box center [870, 143] width 299 height 32
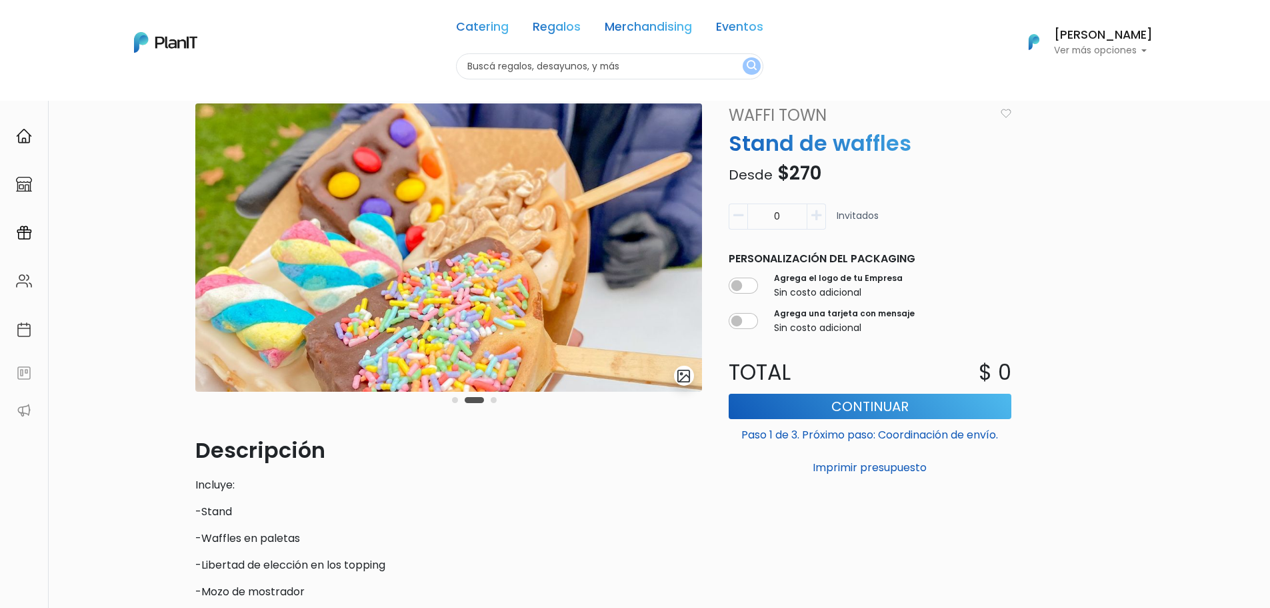
scroll to position [0, 0]
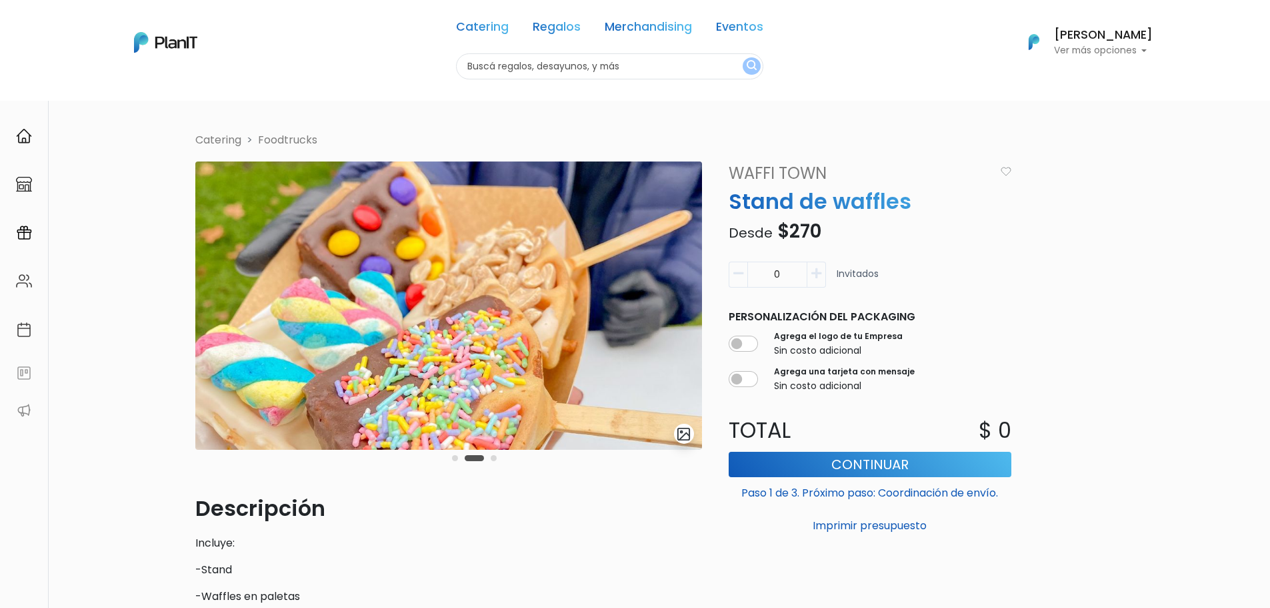
click at [908, 205] on p "Stand de waffles" at bounding box center [870, 201] width 299 height 32
drag, startPoint x: 922, startPoint y: 201, endPoint x: 724, endPoint y: 197, distance: 197.4
click at [725, 201] on p "Stand de waffles" at bounding box center [870, 201] width 299 height 32
copy p "Stand de waffles"
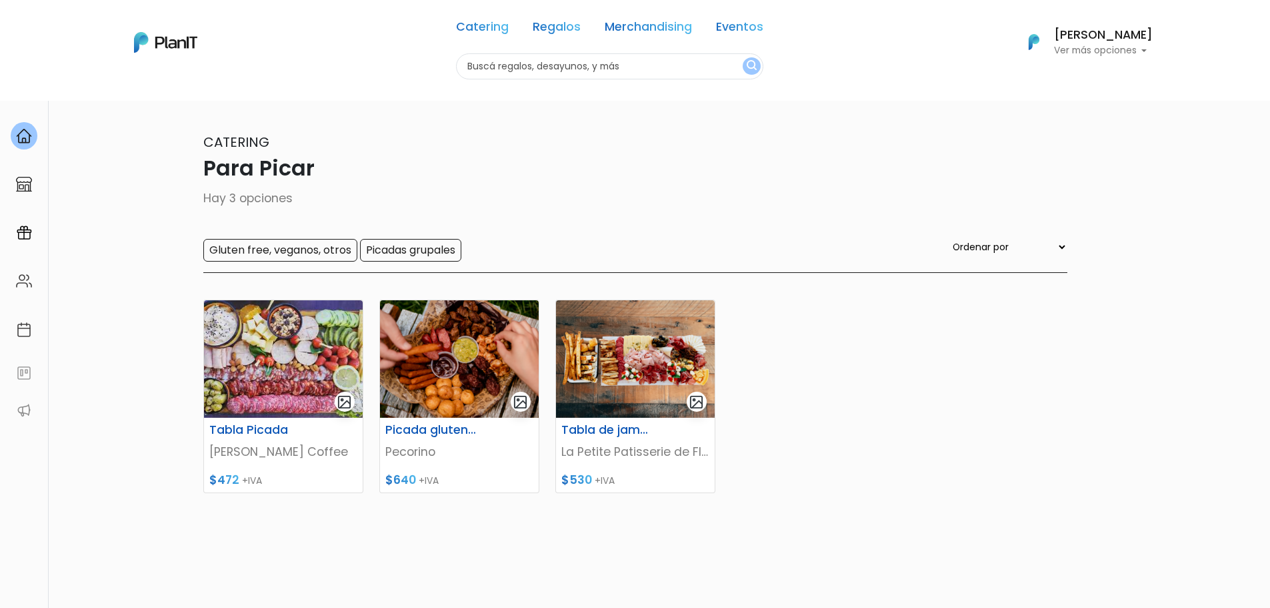
click at [381, 67] on div "Catering Regalos Merchandising Eventos Para Picar | $0 - $1000 | Catering Regal…" at bounding box center [635, 42] width 1067 height 74
click at [481, 28] on link "Catering" at bounding box center [482, 29] width 53 height 16
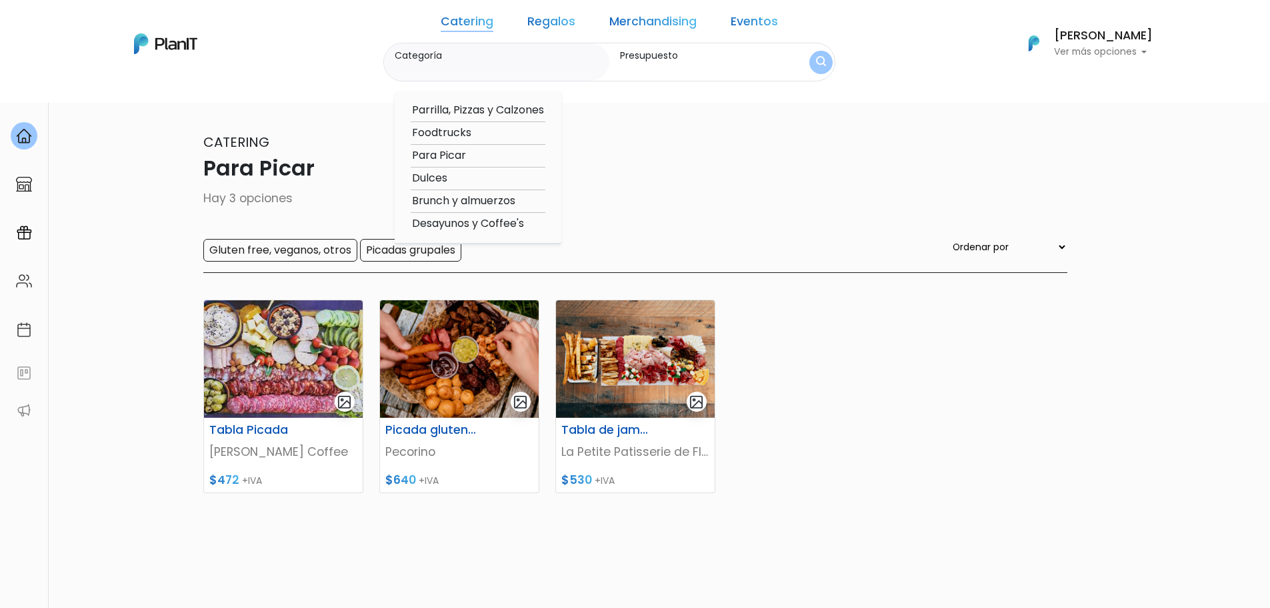
click at [472, 177] on option "Dulces" at bounding box center [478, 178] width 135 height 17
type input "Dulces"
type input "$0 - $1000"
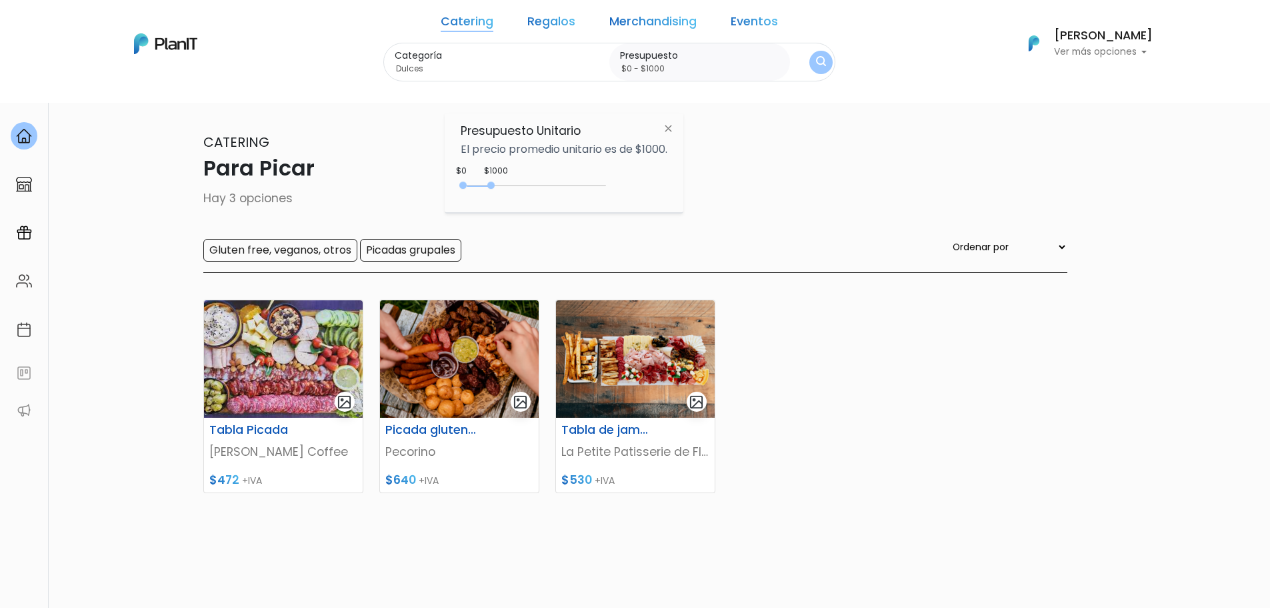
click at [816, 63] on img "submit" at bounding box center [821, 62] width 10 height 13
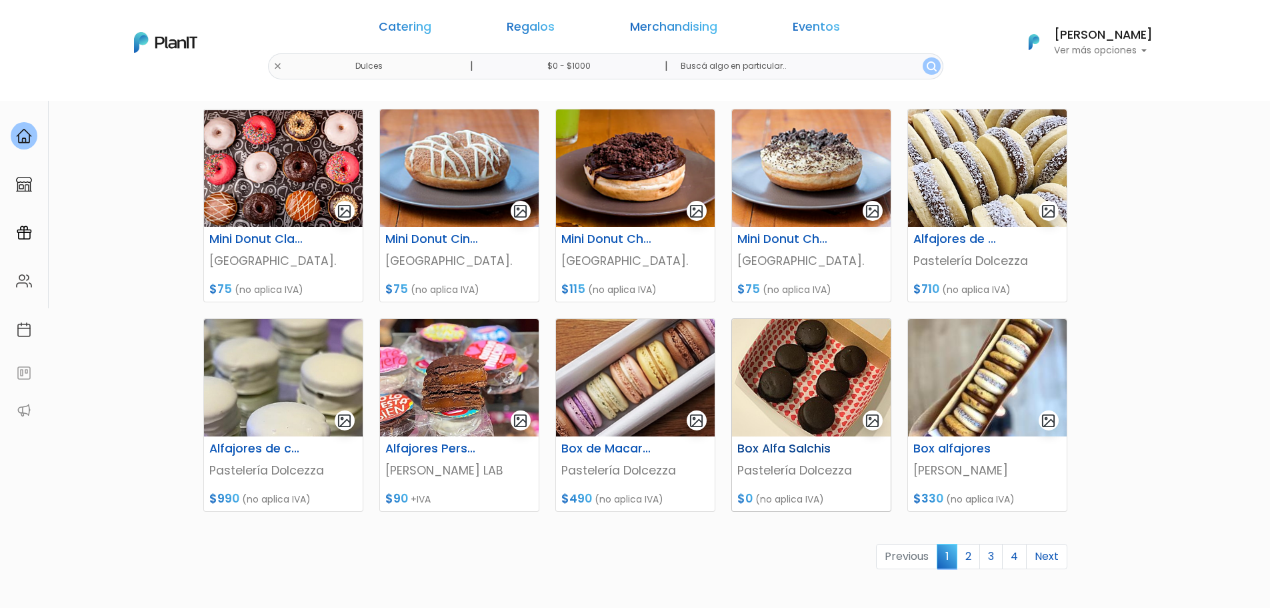
scroll to position [534, 0]
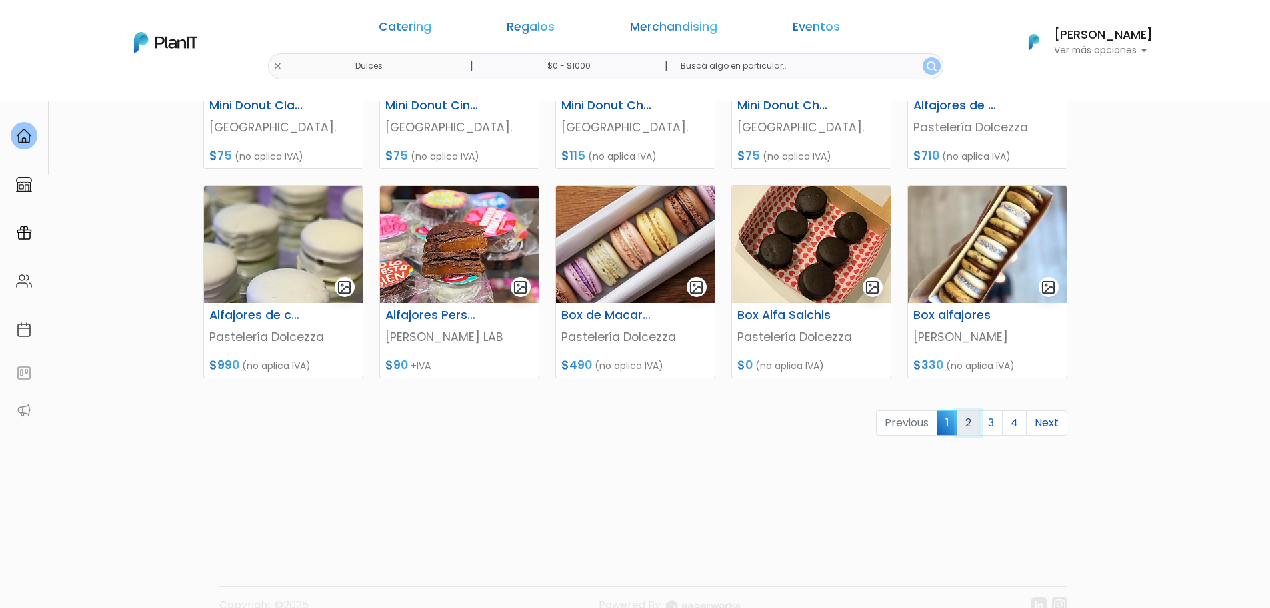
click at [968, 425] on link "2" at bounding box center [968, 422] width 23 height 25
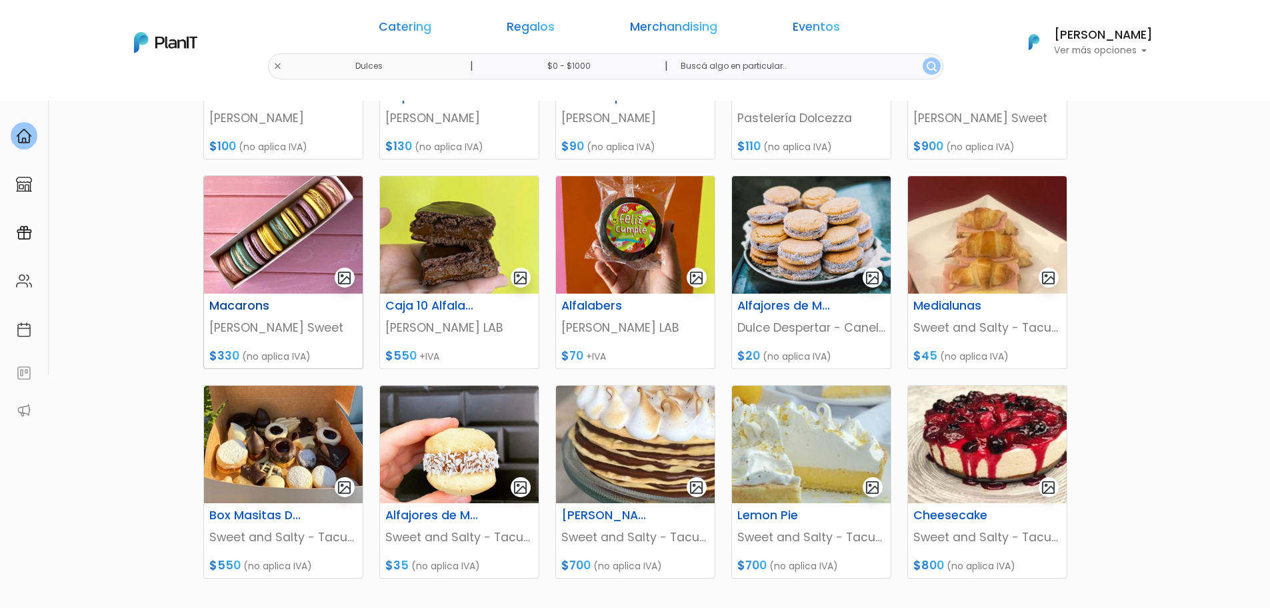
scroll to position [400, 0]
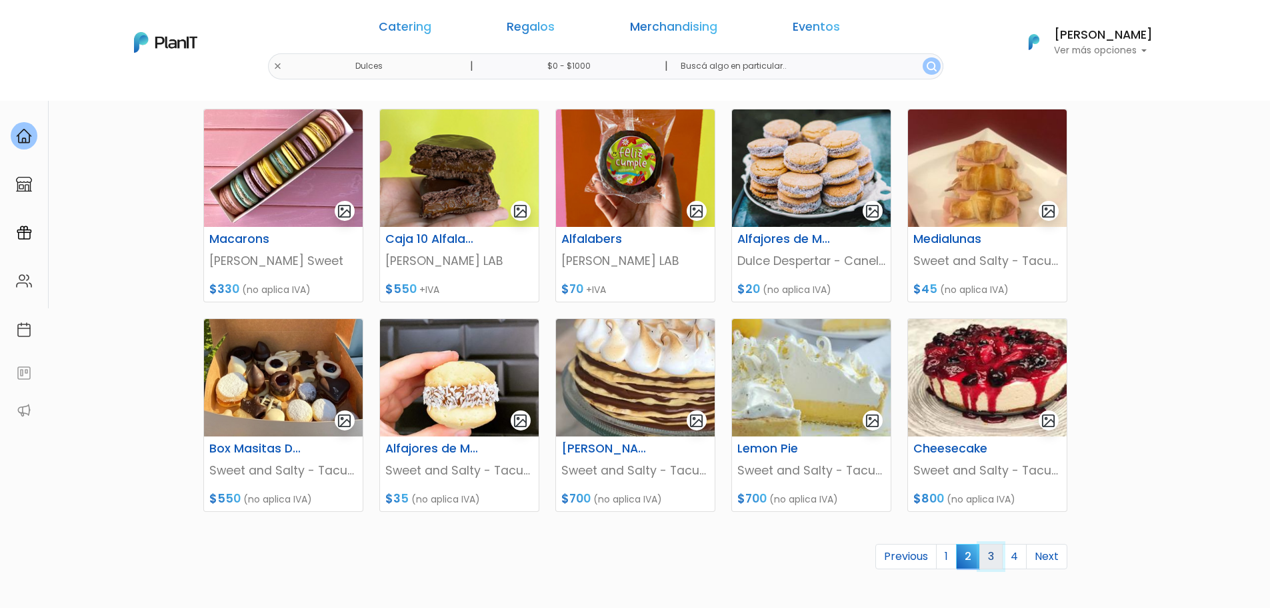
click at [988, 556] on link "3" at bounding box center [991, 556] width 23 height 25
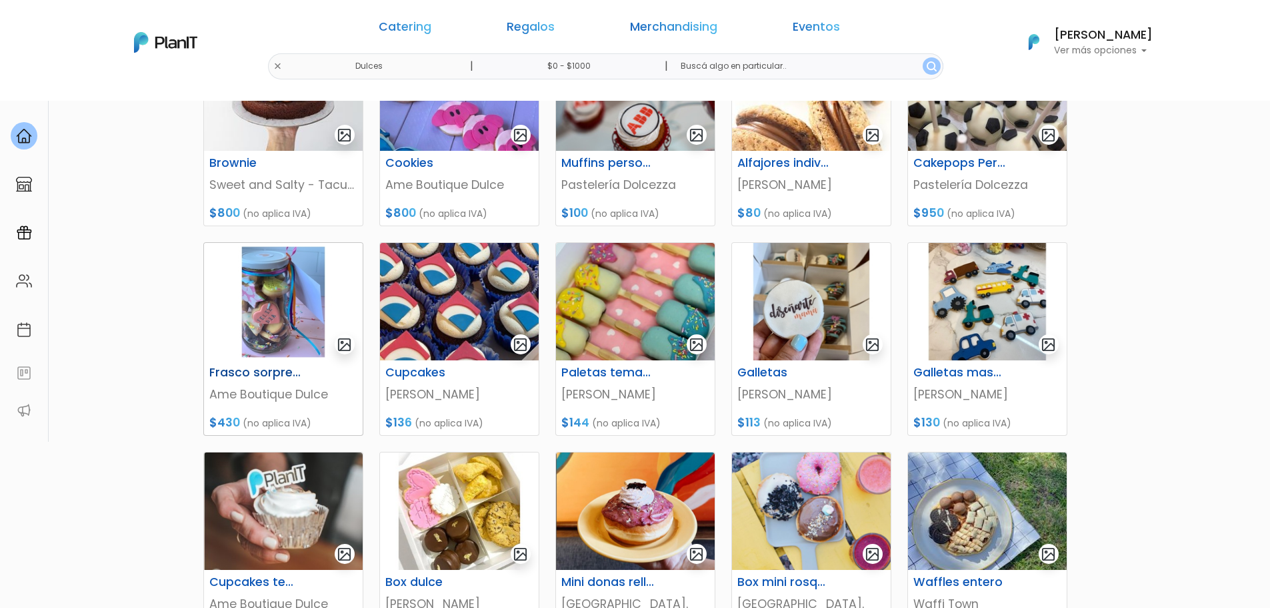
scroll to position [467, 0]
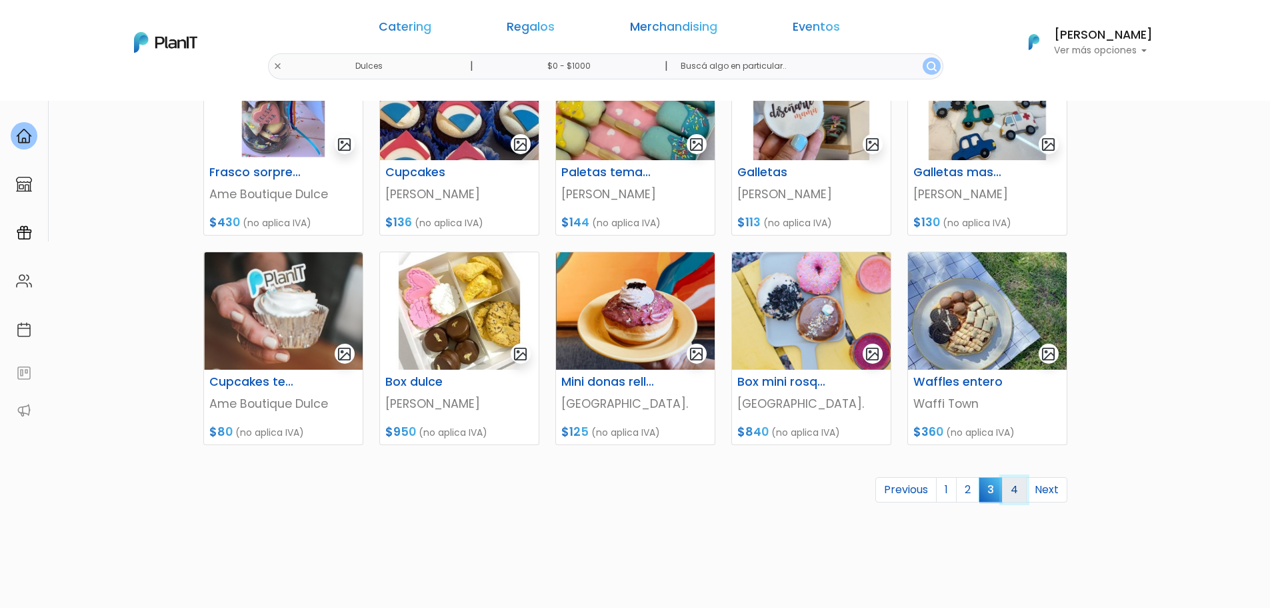
click at [1010, 492] on link "4" at bounding box center [1014, 489] width 25 height 25
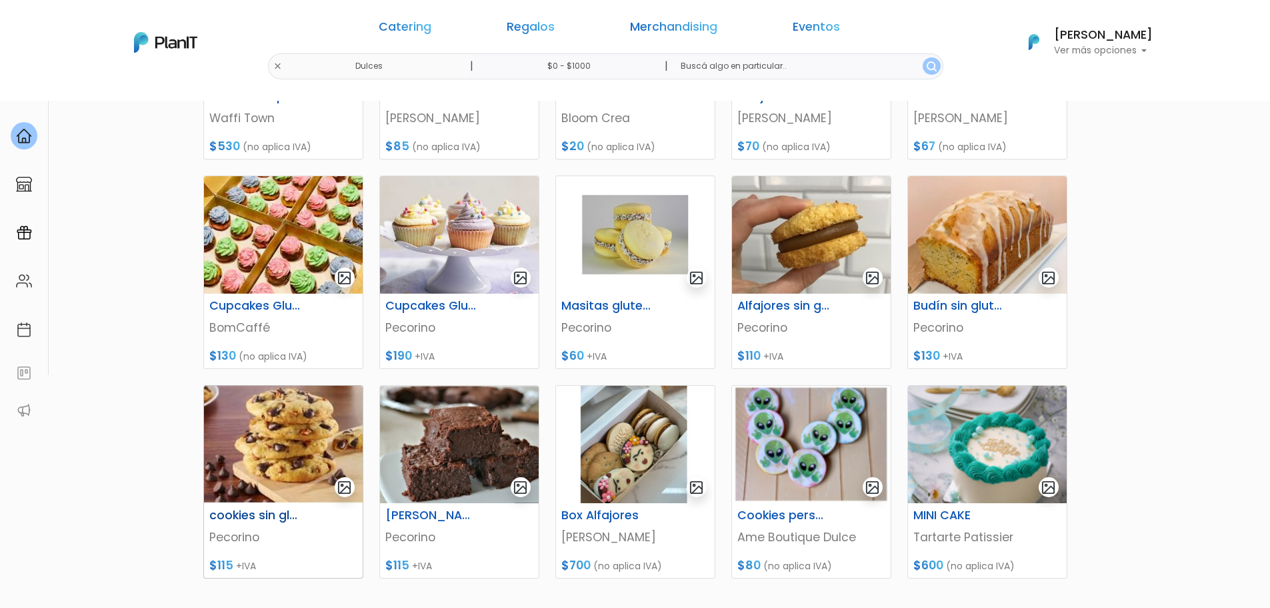
scroll to position [467, 0]
